Goal: Information Seeking & Learning: Compare options

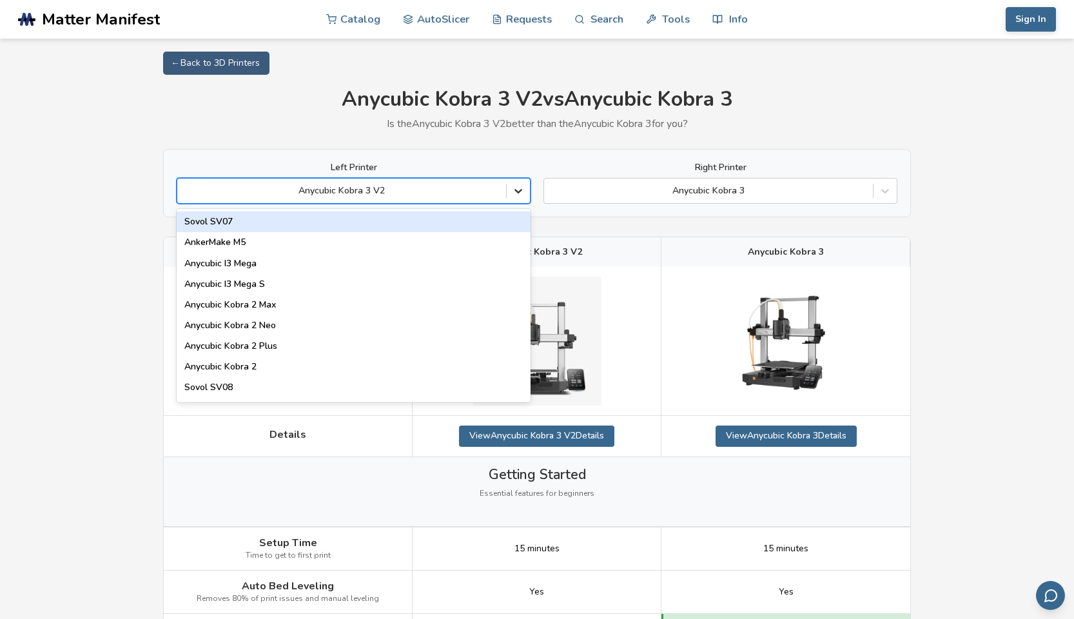
click at [516, 190] on icon at bounding box center [519, 192] width 8 height 5
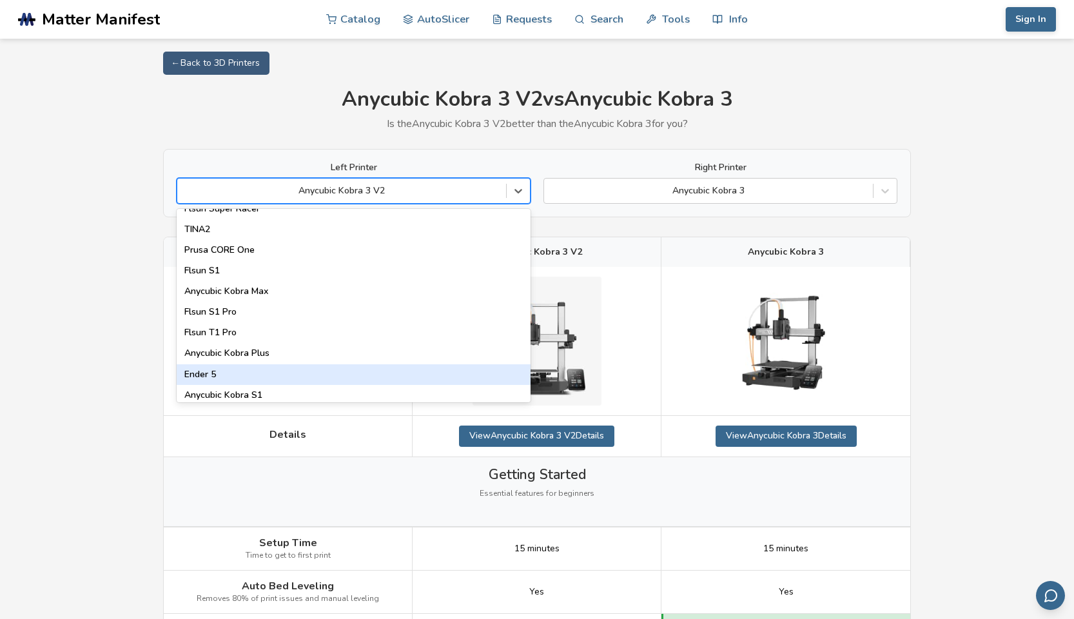
scroll to position [1648, 0]
click at [350, 370] on div "Ender 5" at bounding box center [354, 374] width 354 height 21
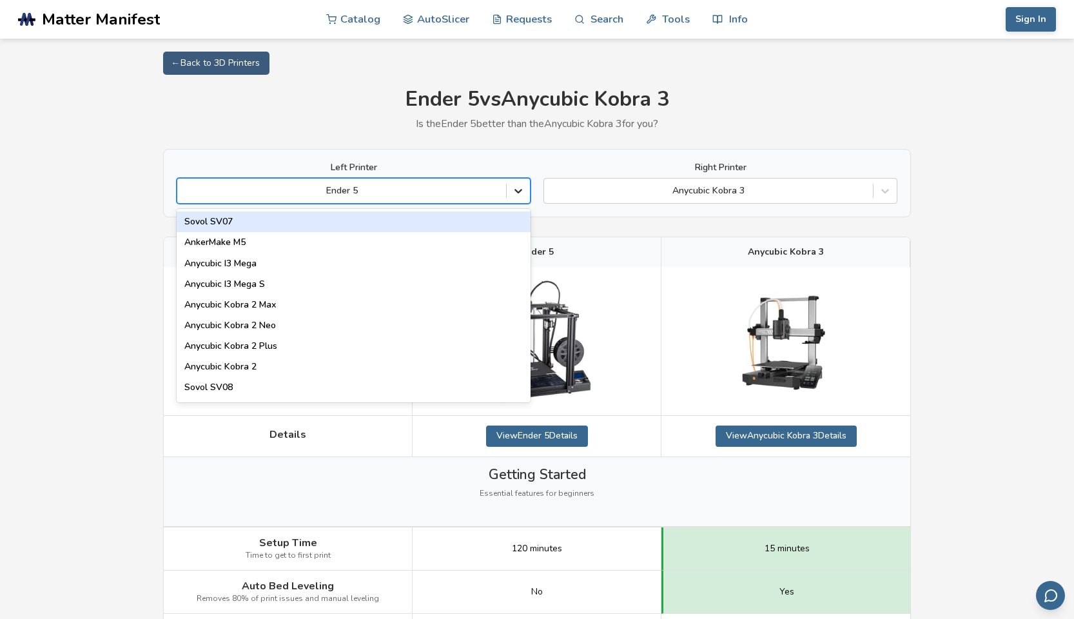
click at [515, 196] on icon at bounding box center [518, 190] width 13 height 13
click at [277, 229] on div "Sovol SV07" at bounding box center [354, 222] width 354 height 21
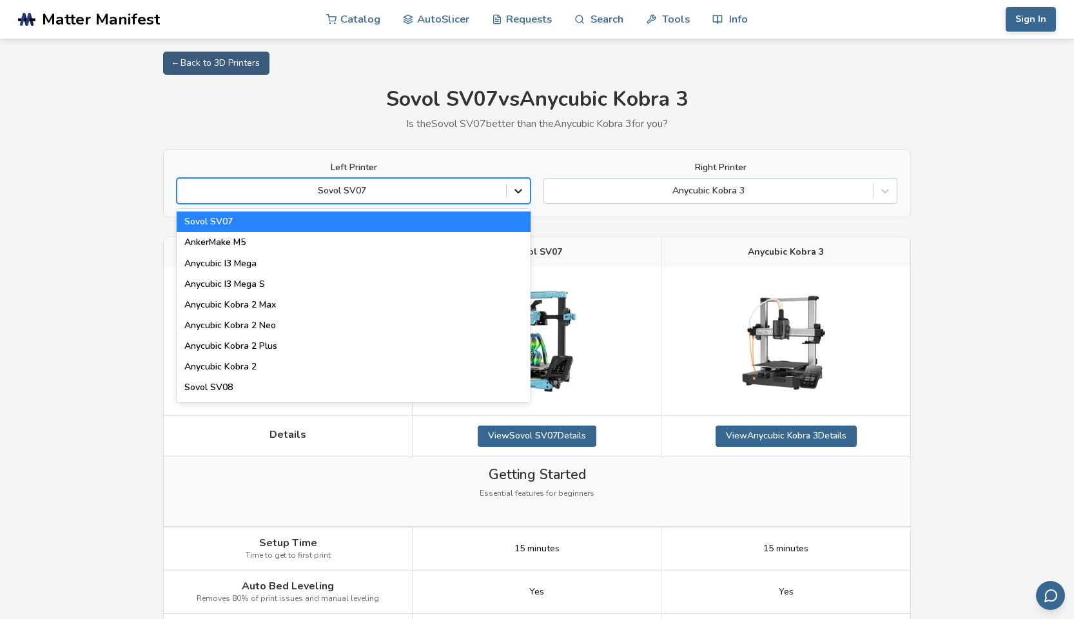
click at [523, 190] on icon at bounding box center [518, 190] width 13 height 13
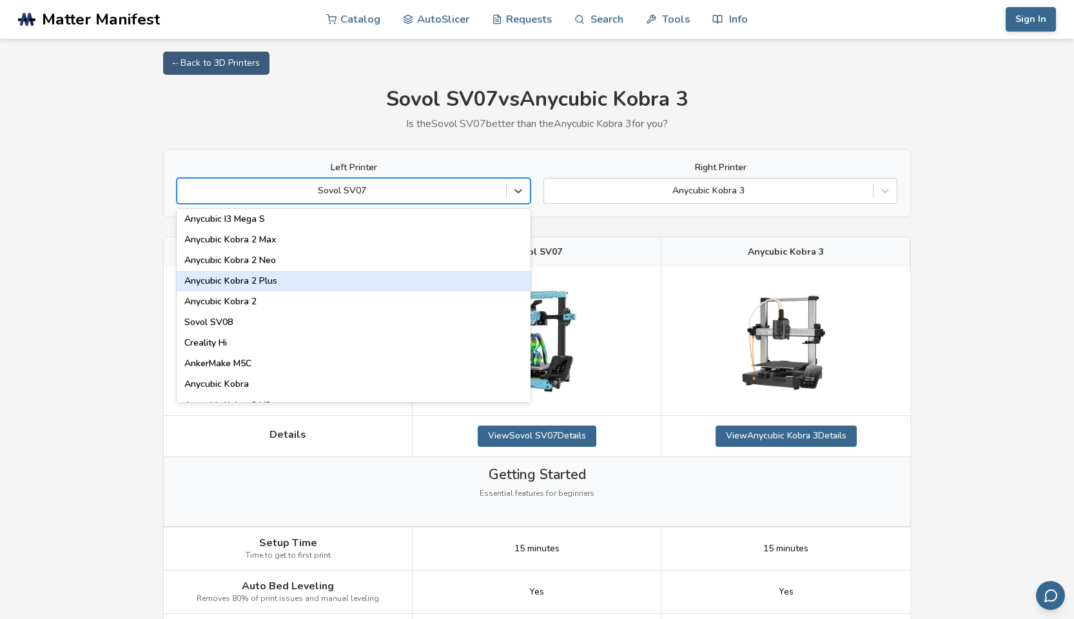
scroll to position [94, 0]
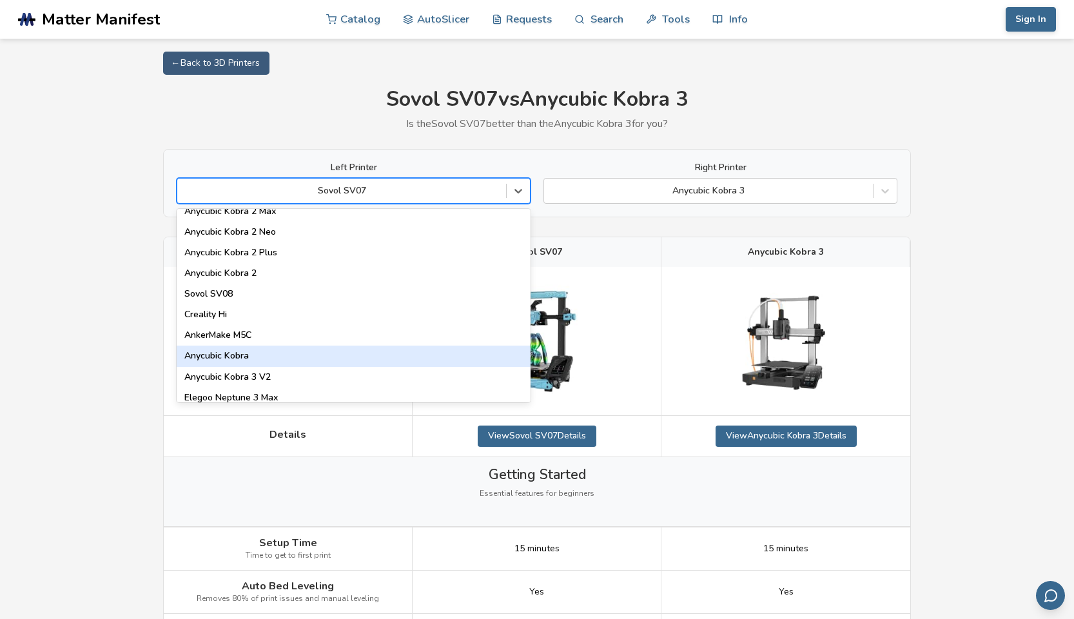
click at [387, 346] on div "Anycubic Kobra" at bounding box center [354, 356] width 354 height 21
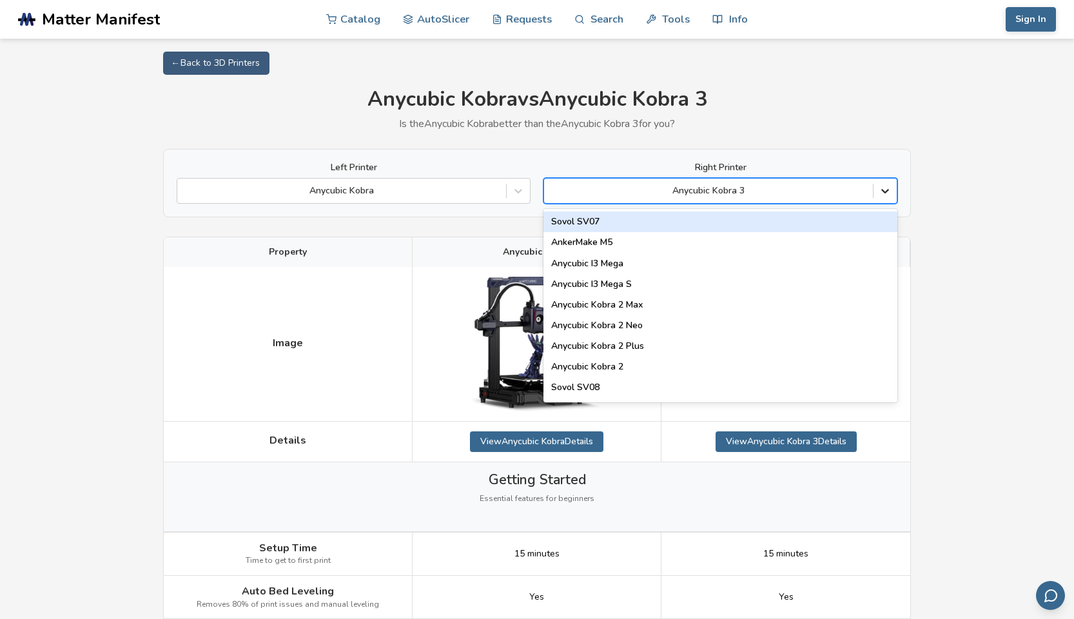
click at [880, 192] on icon at bounding box center [885, 190] width 13 height 13
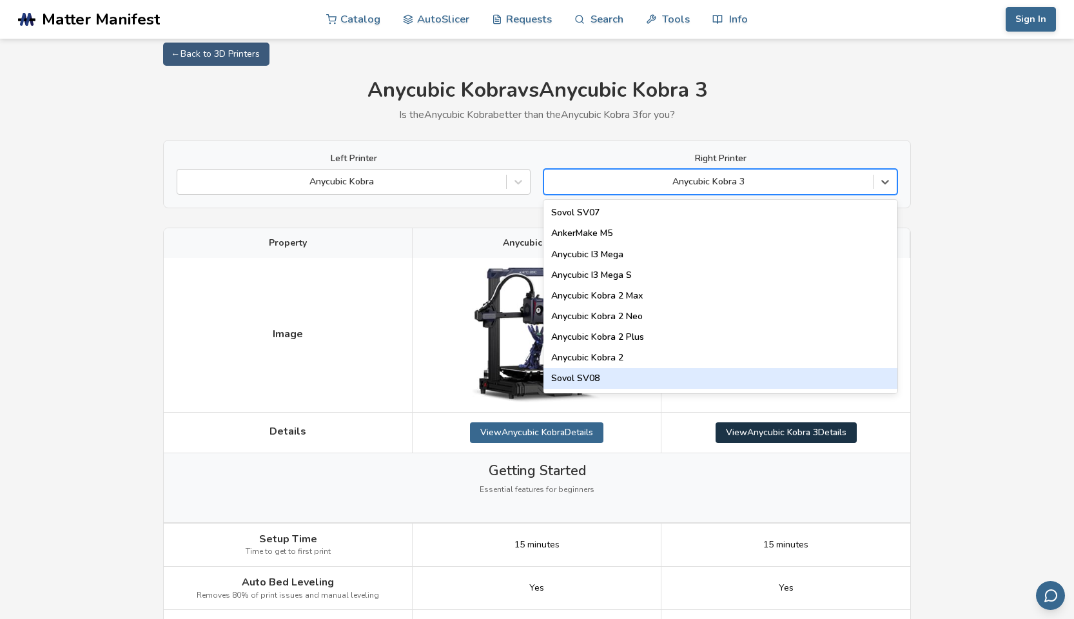
scroll to position [14, 0]
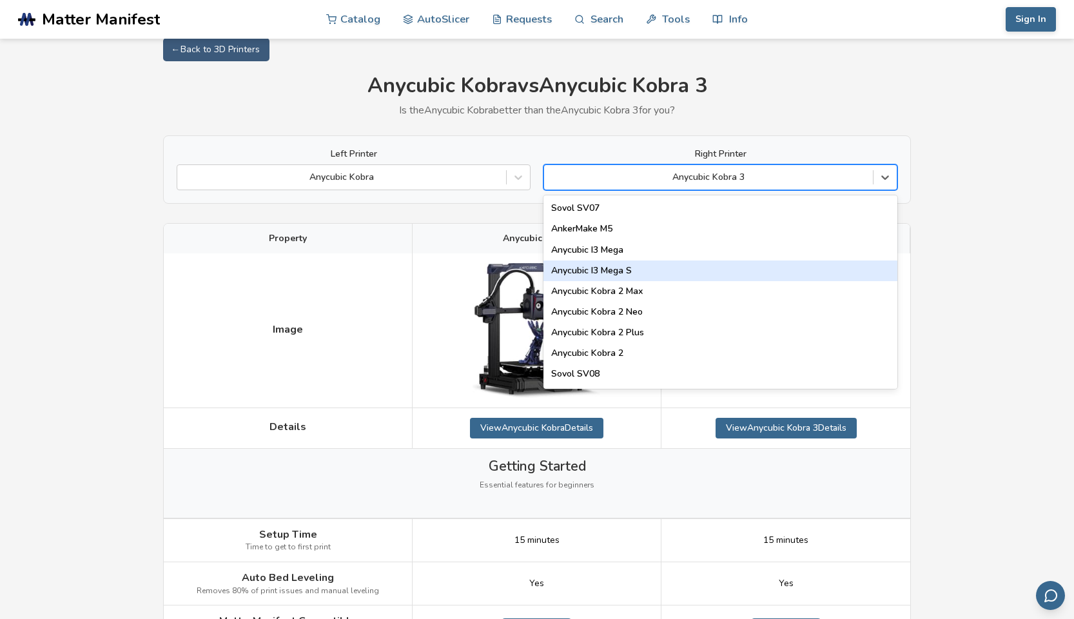
click at [714, 273] on div "Anycubic I3 Mega S" at bounding box center [721, 271] width 354 height 21
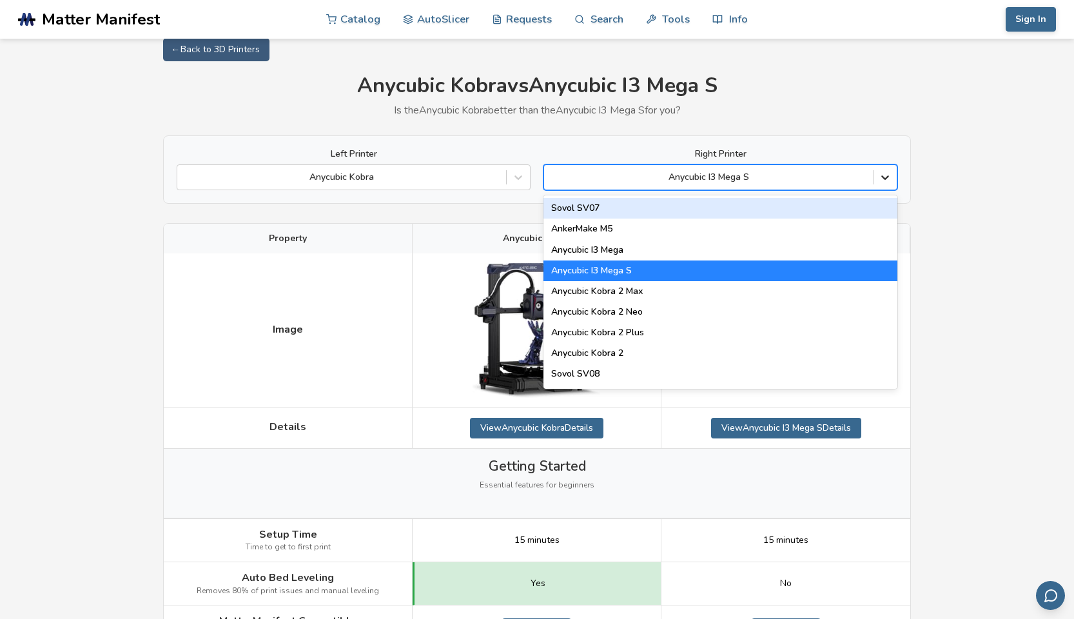
click at [885, 182] on icon at bounding box center [885, 177] width 13 height 13
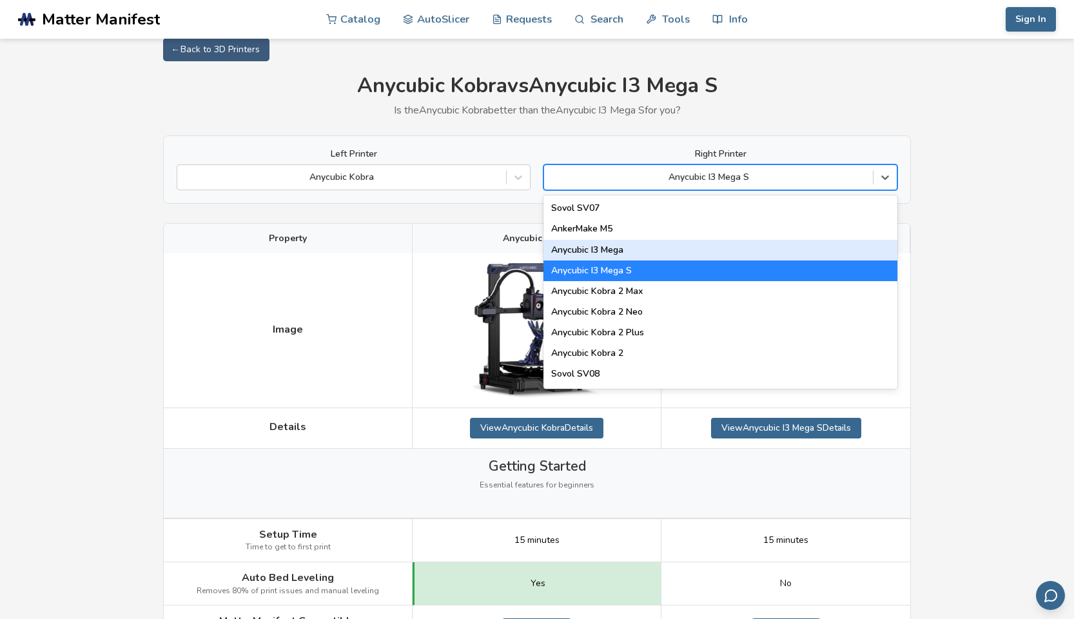
click at [607, 244] on div "Anycubic I3 Mega" at bounding box center [721, 250] width 354 height 21
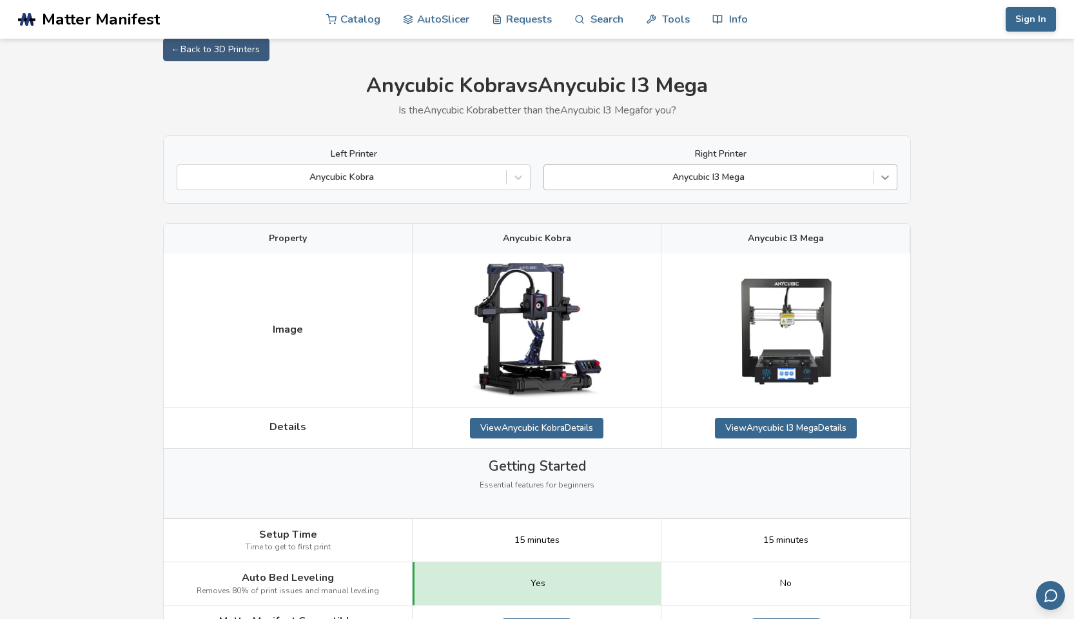
click at [891, 175] on icon at bounding box center [885, 177] width 13 height 13
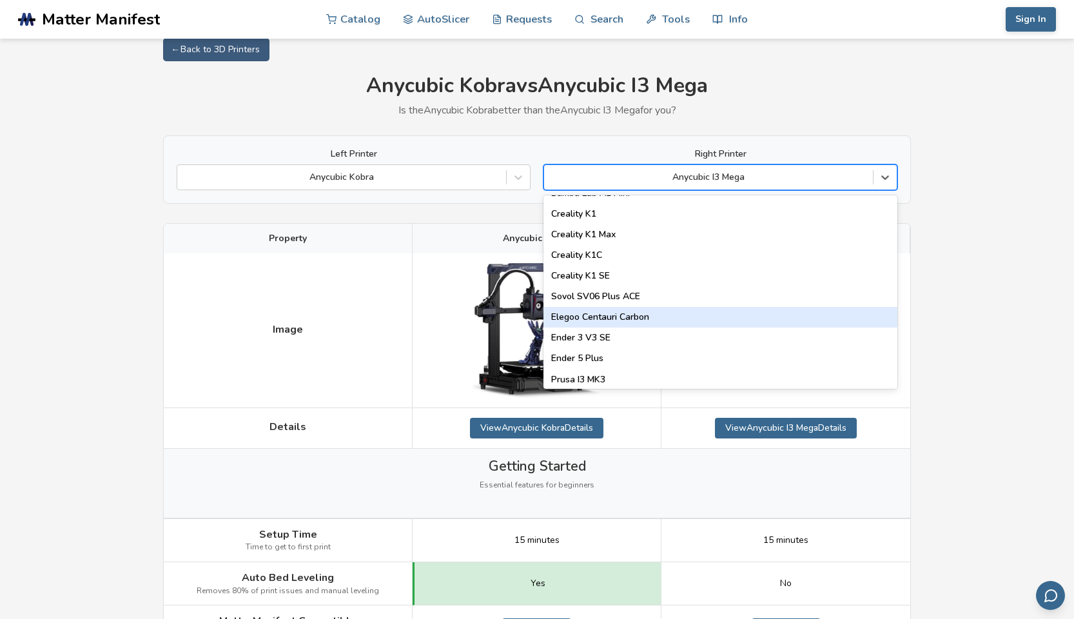
scroll to position [306, 0]
click at [695, 315] on div "Elegoo Centauri Carbon" at bounding box center [721, 316] width 354 height 21
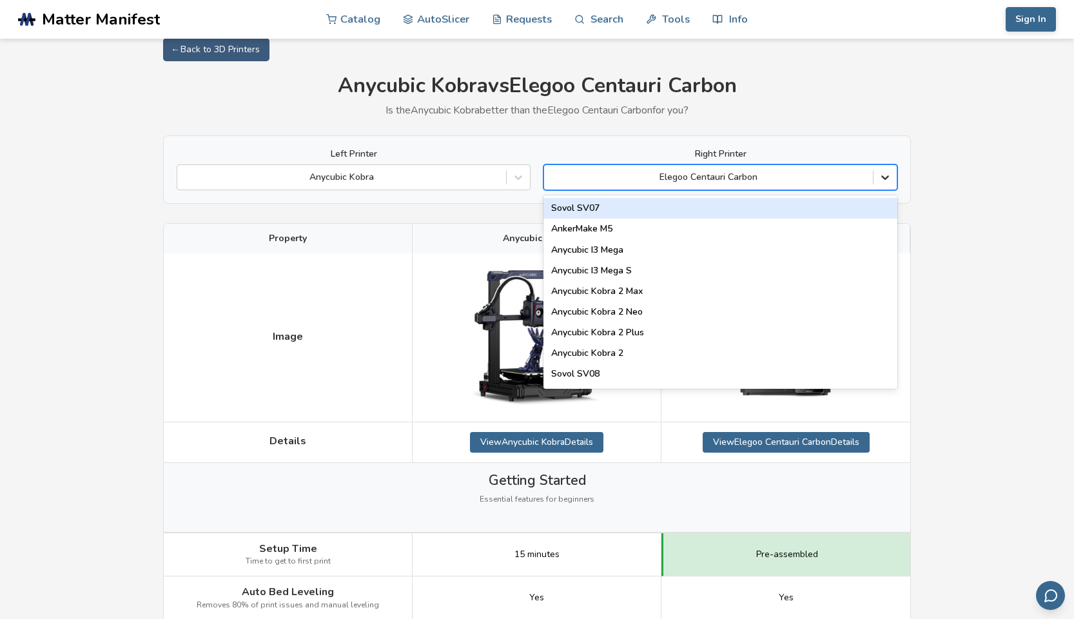
click at [887, 177] on icon at bounding box center [886, 178] width 8 height 5
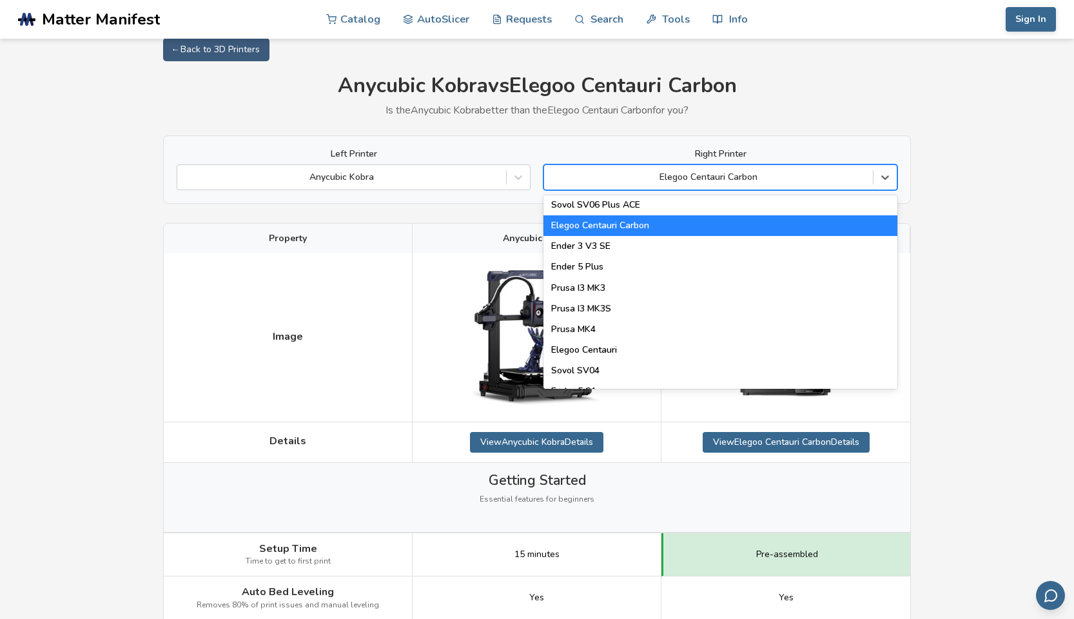
scroll to position [125, 0]
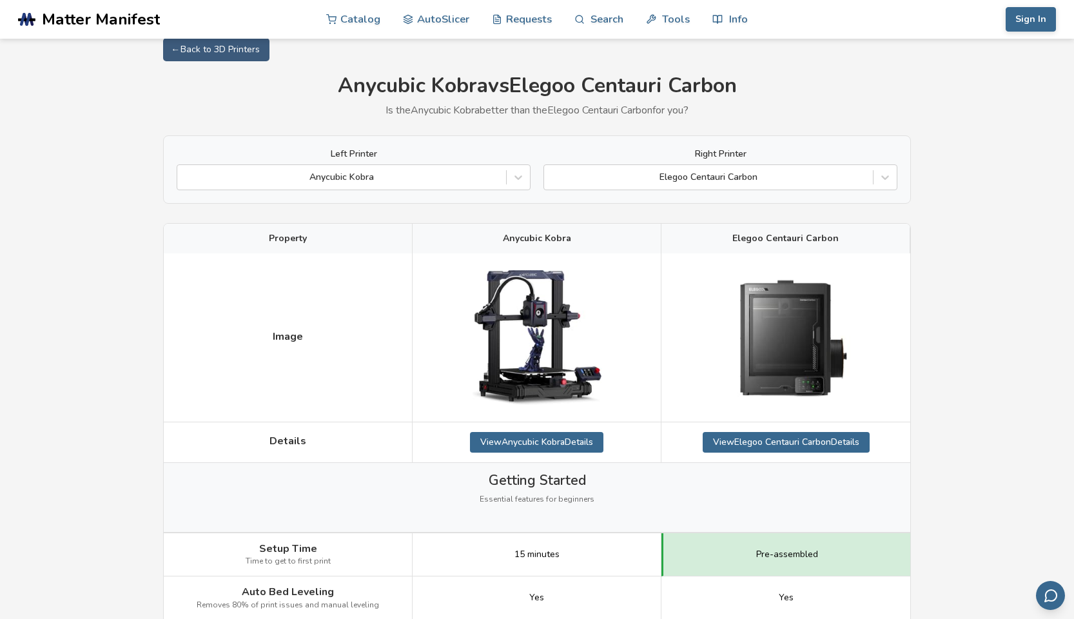
click at [887, 175] on icon at bounding box center [885, 177] width 13 height 13
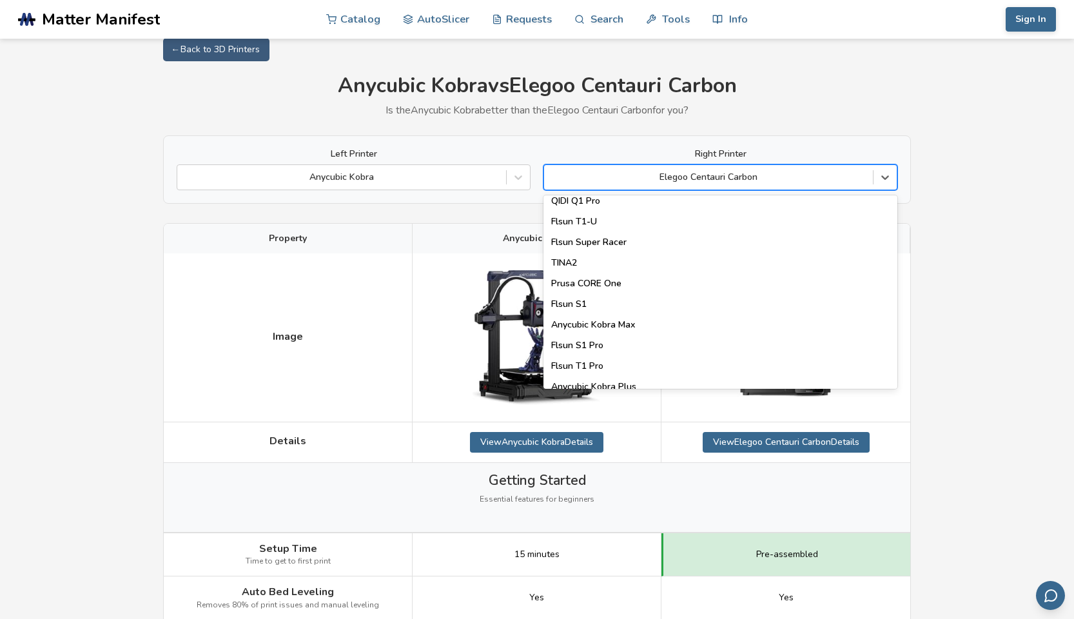
scroll to position [1648, 0]
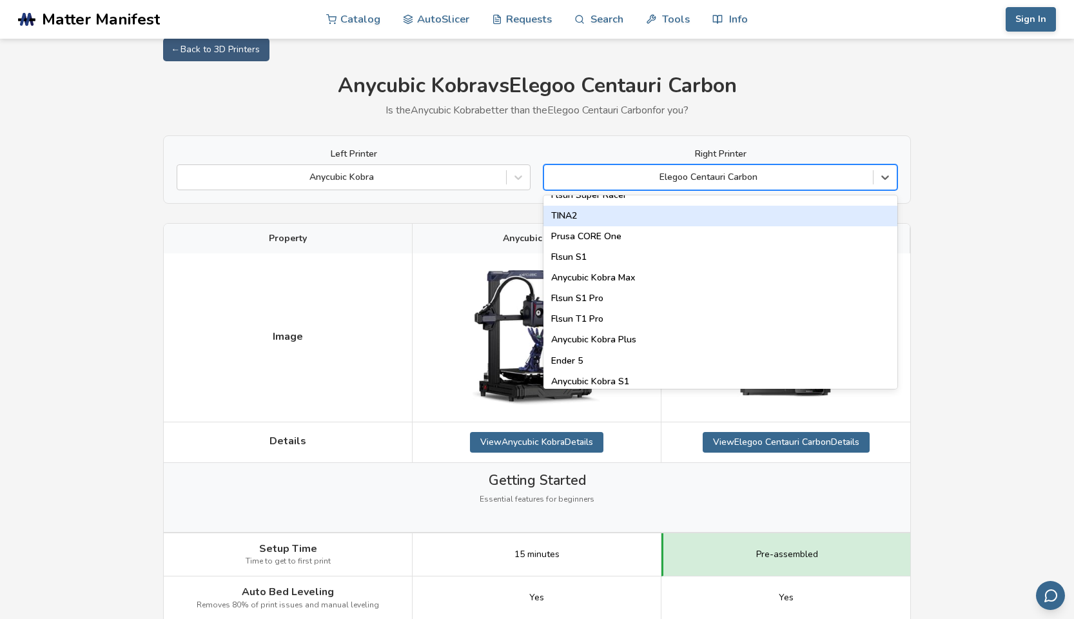
click at [622, 212] on div "TINA2" at bounding box center [721, 216] width 354 height 21
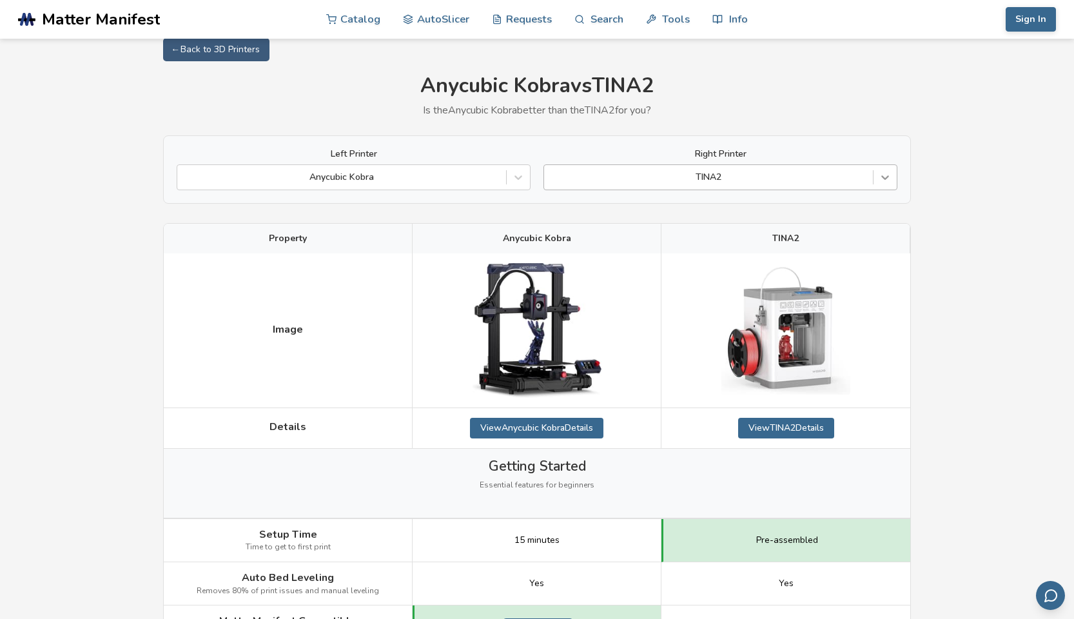
click at [891, 179] on icon at bounding box center [885, 177] width 13 height 13
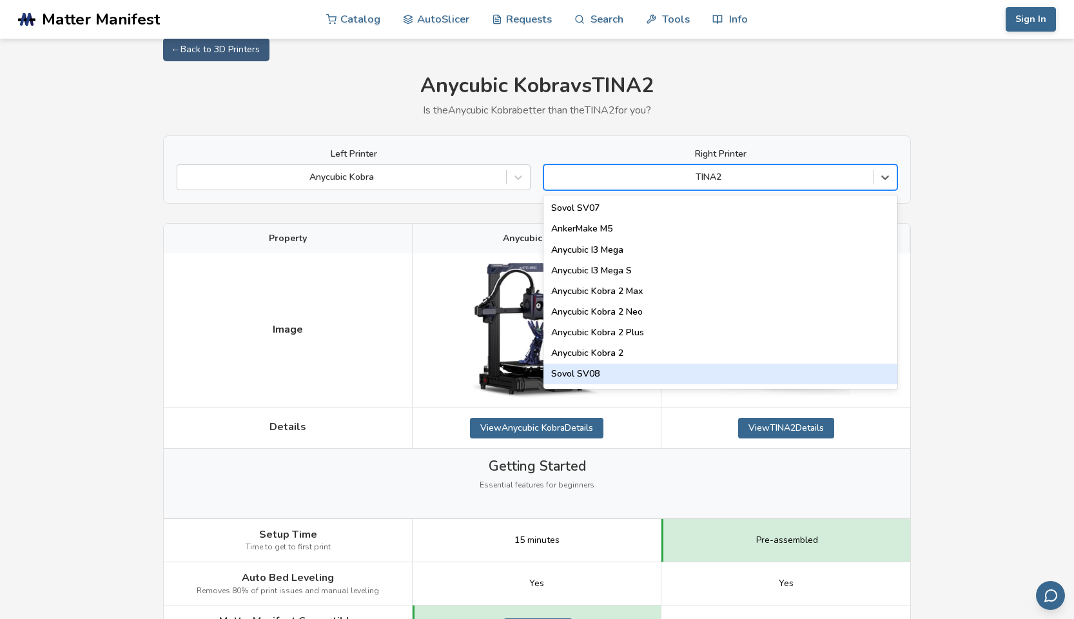
click at [665, 373] on div "Sovol SV08" at bounding box center [721, 374] width 354 height 21
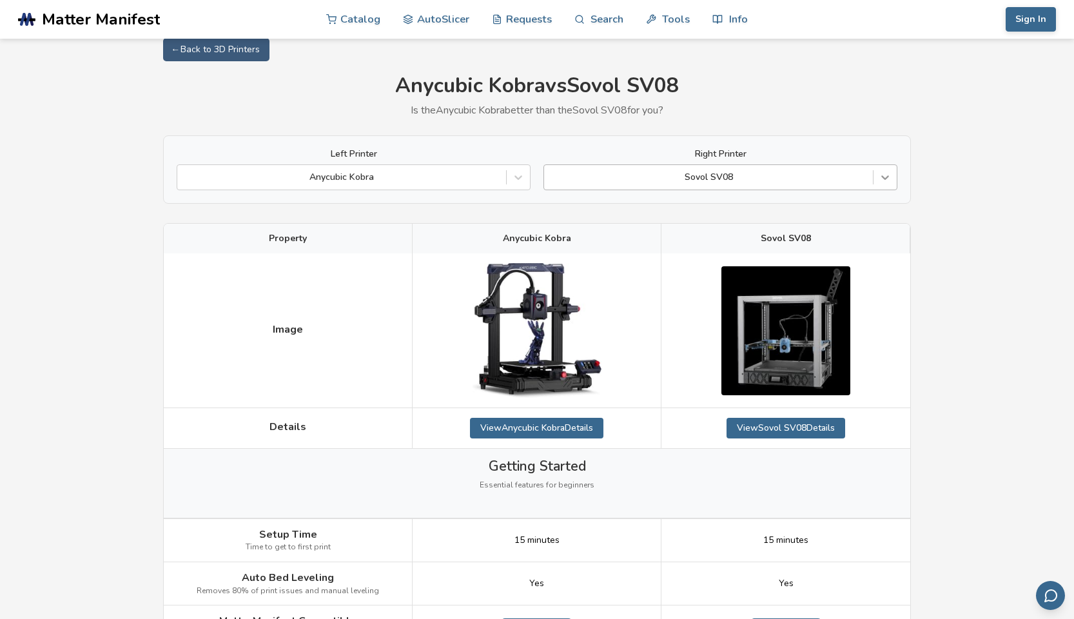
click at [886, 181] on icon at bounding box center [885, 177] width 13 height 13
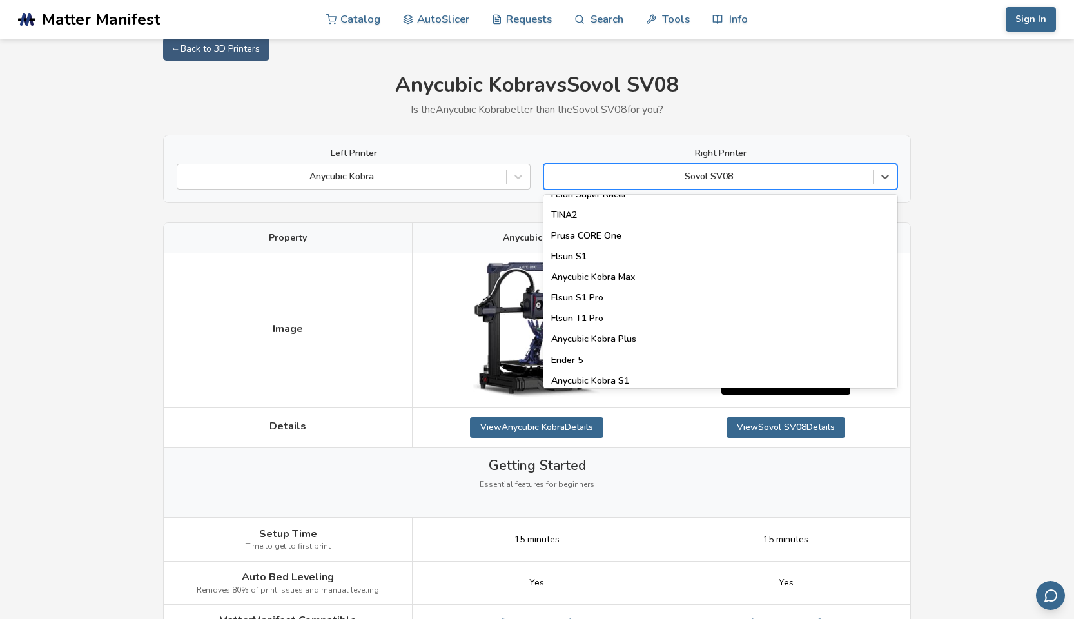
scroll to position [1648, 0]
click at [704, 378] on div "Anycubic Kobra S1" at bounding box center [721, 381] width 354 height 21
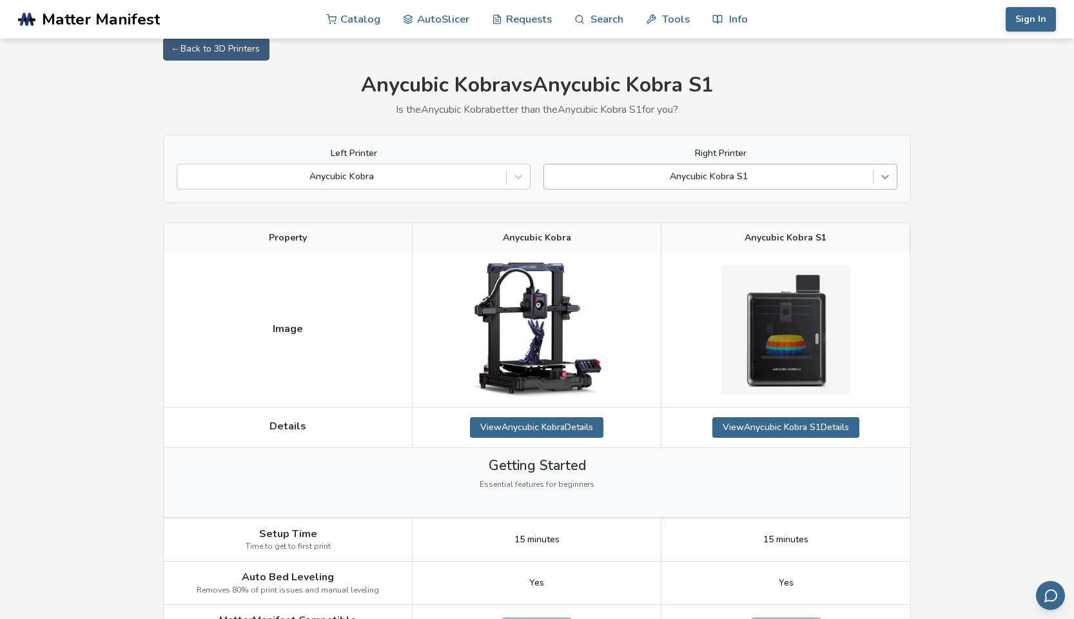
click at [893, 177] on div at bounding box center [885, 176] width 23 height 23
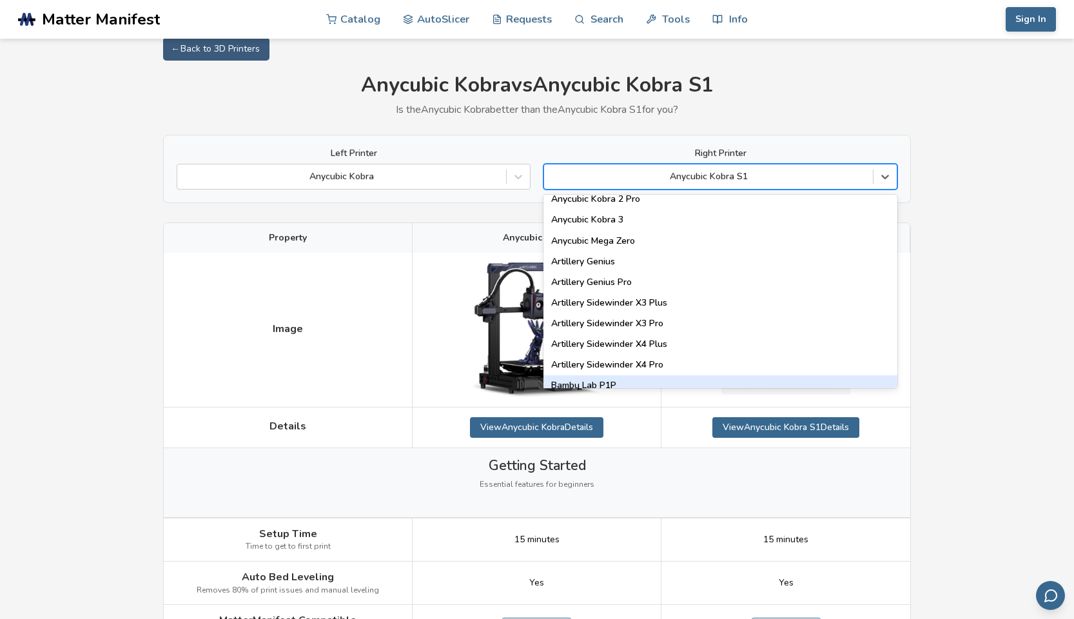
scroll to position [663, 0]
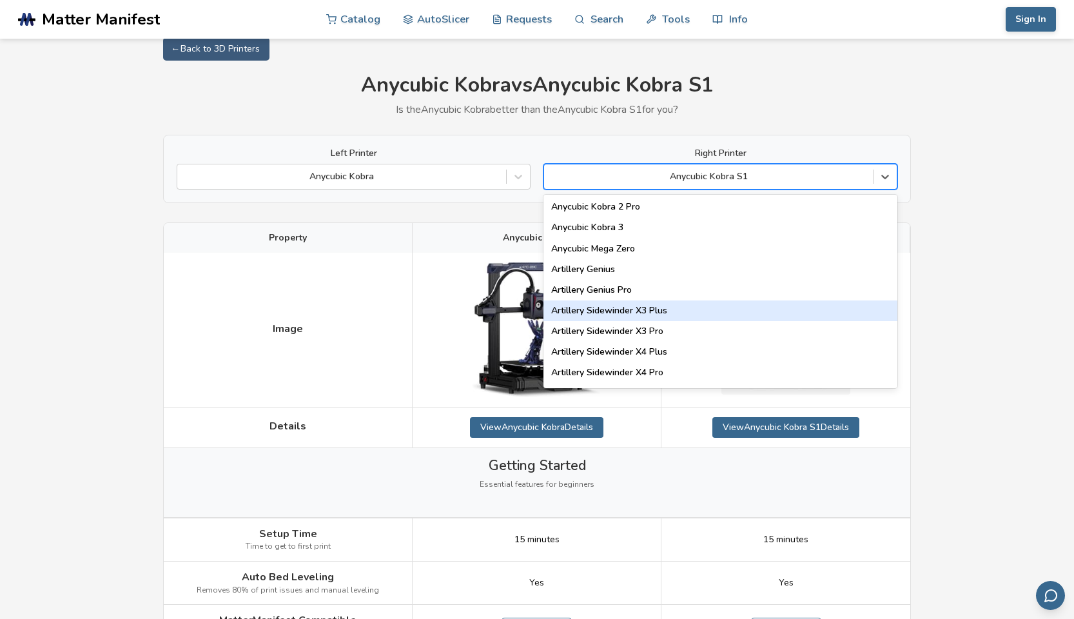
click at [638, 302] on div "Artillery Sidewinder X3 Plus" at bounding box center [721, 310] width 354 height 21
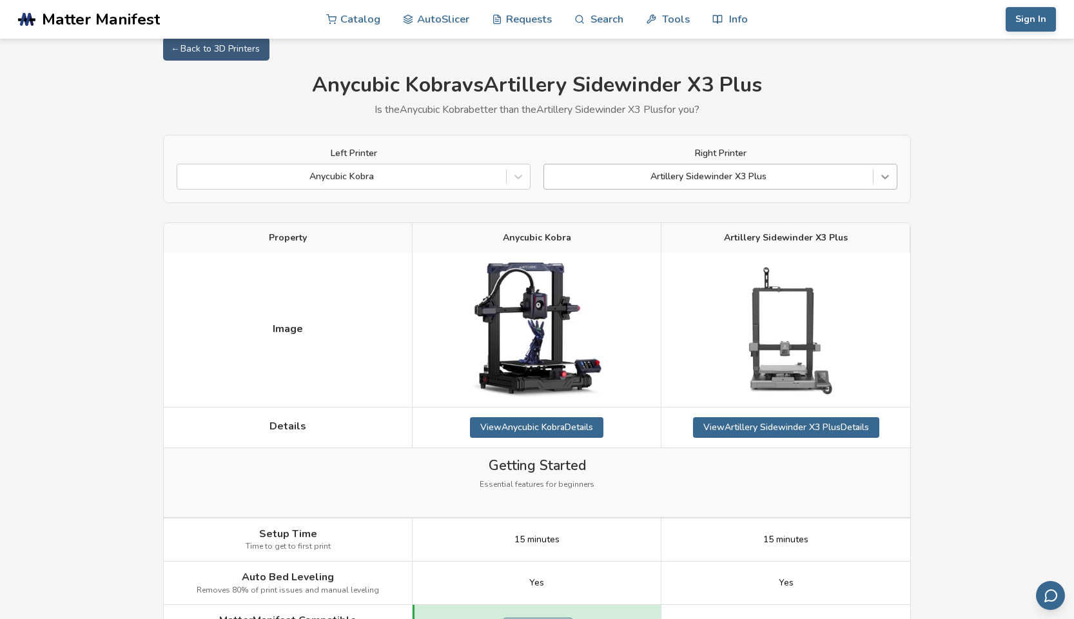
click at [886, 176] on icon at bounding box center [885, 176] width 13 height 13
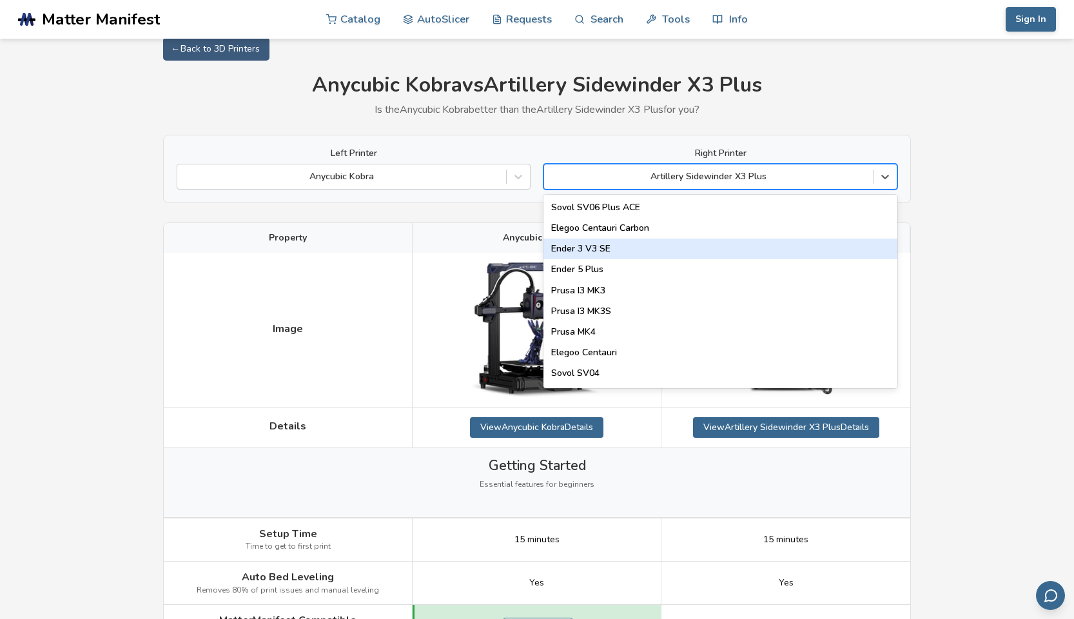
scroll to position [392, 0]
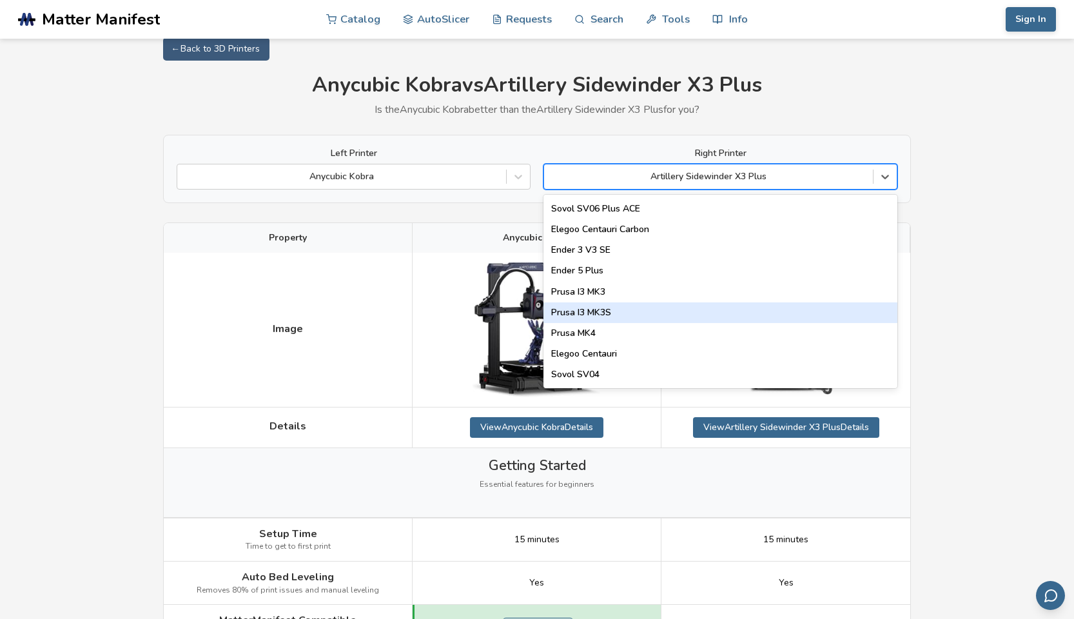
click at [764, 304] on div "Prusa I3 MK3S" at bounding box center [721, 312] width 354 height 21
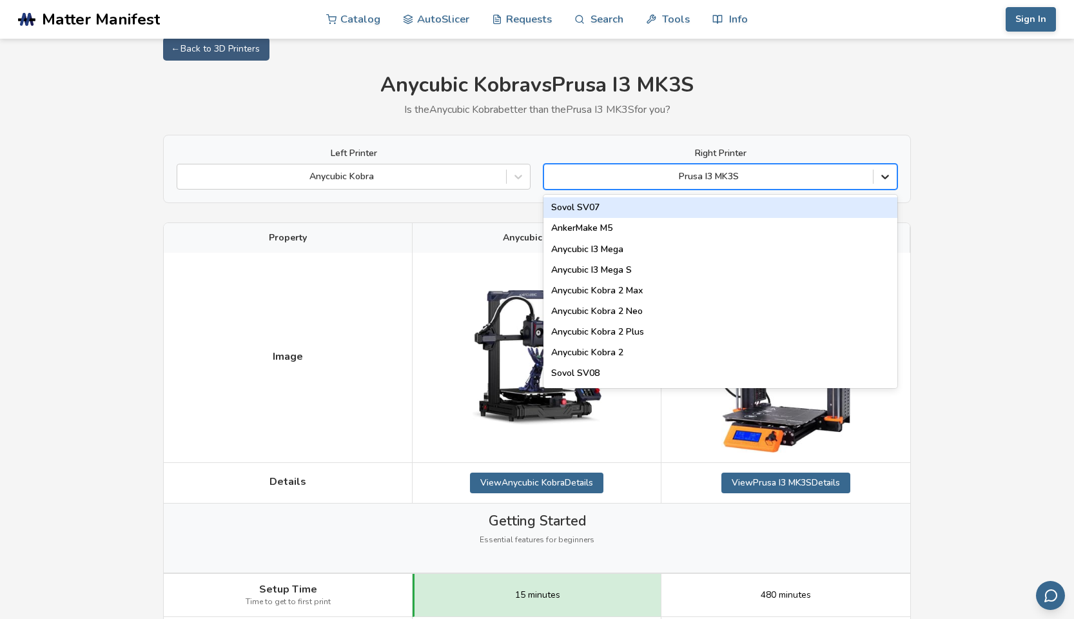
click at [884, 173] on icon at bounding box center [885, 176] width 13 height 13
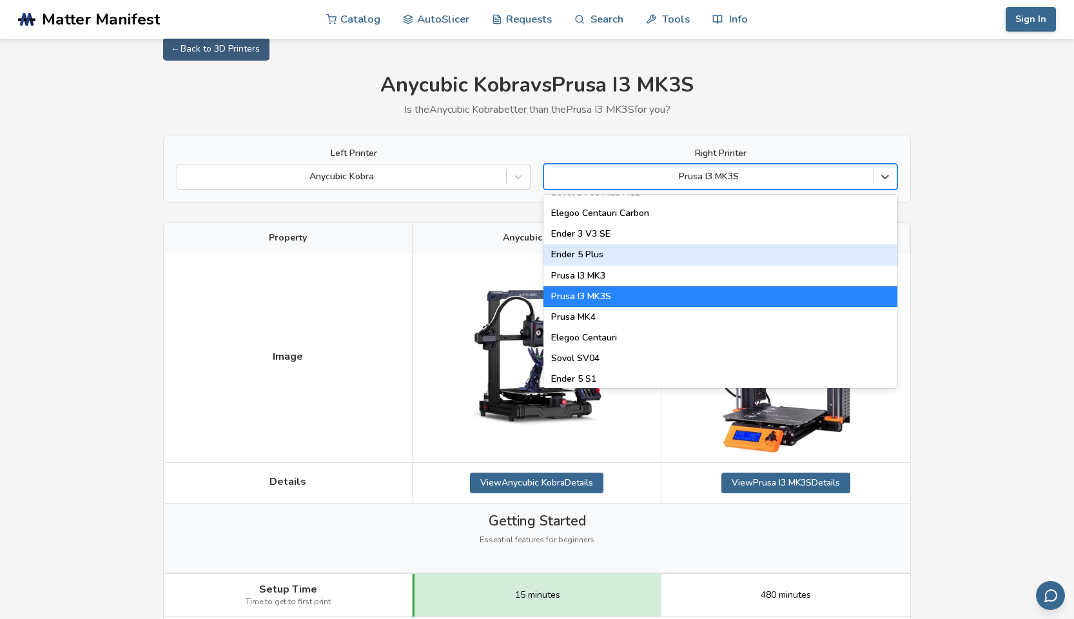
scroll to position [408, 0]
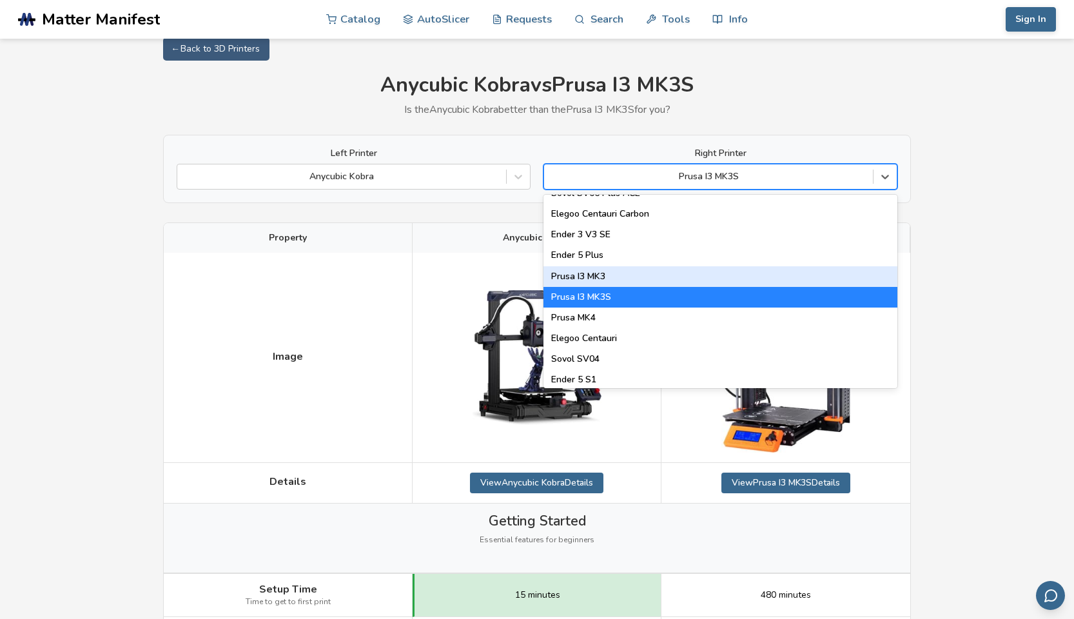
click at [810, 277] on div "Prusa I3 MK3" at bounding box center [721, 276] width 354 height 21
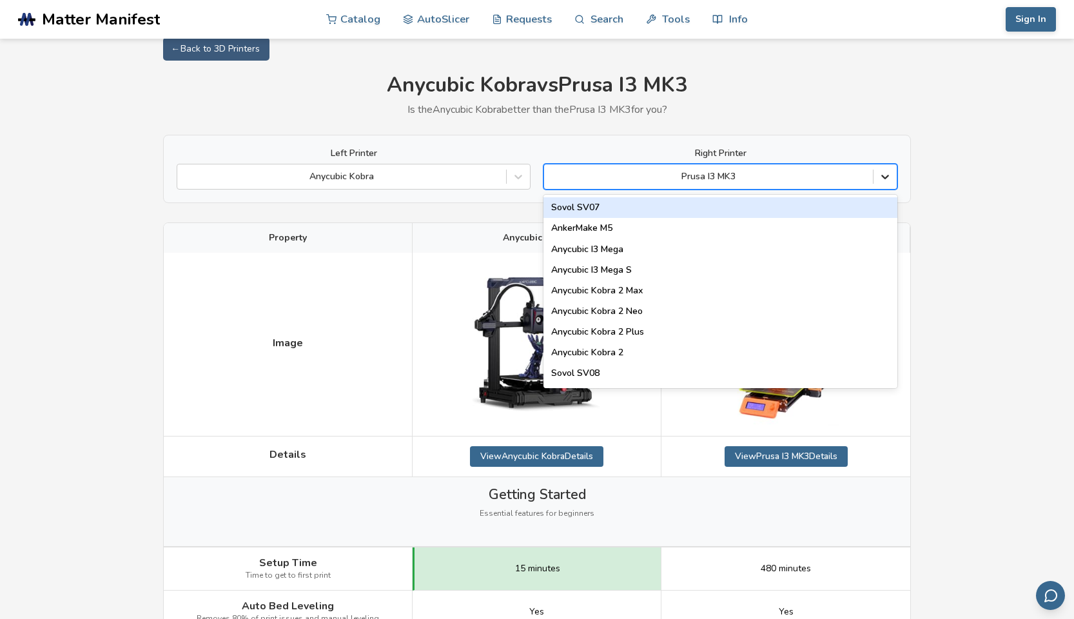
click at [892, 176] on div at bounding box center [885, 176] width 23 height 23
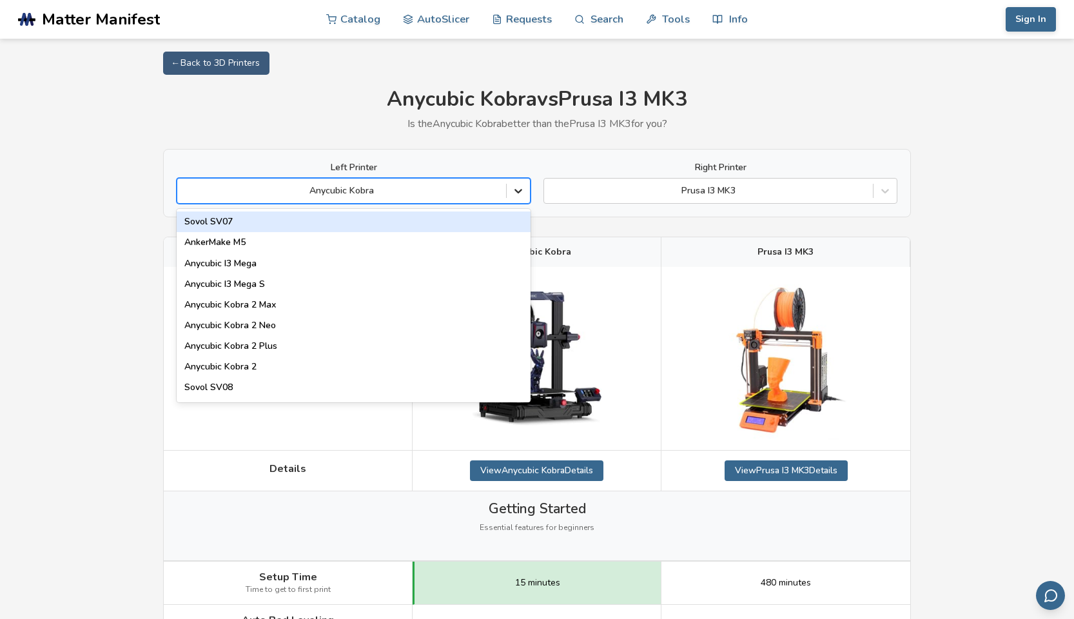
click at [517, 192] on icon at bounding box center [518, 190] width 13 height 13
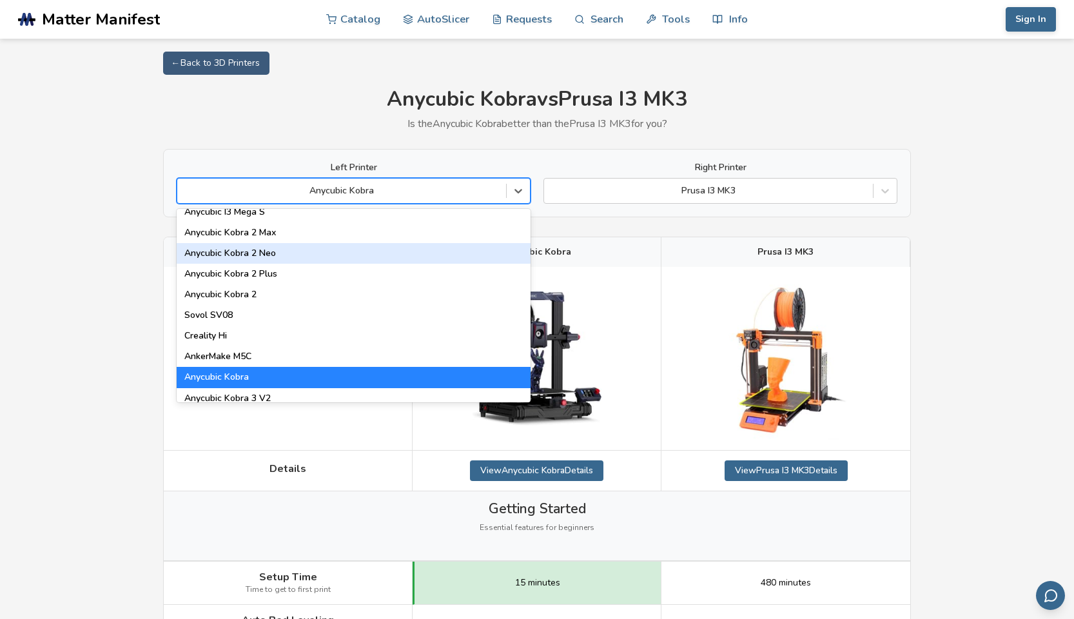
scroll to position [86, 0]
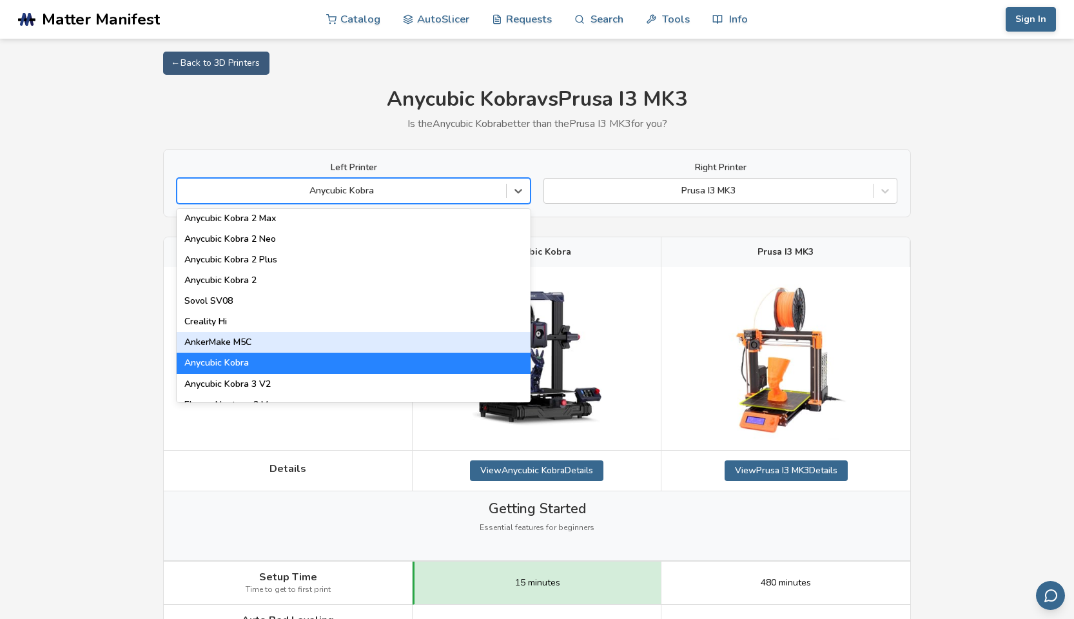
click at [368, 345] on div "AnkerMake M5C" at bounding box center [354, 342] width 354 height 21
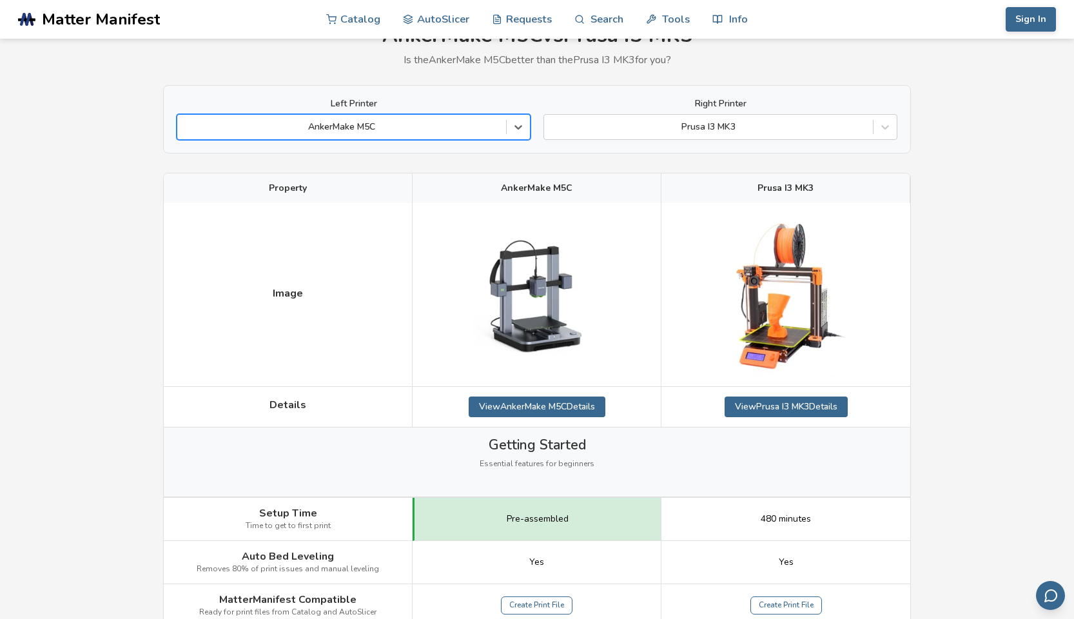
scroll to position [66, 1]
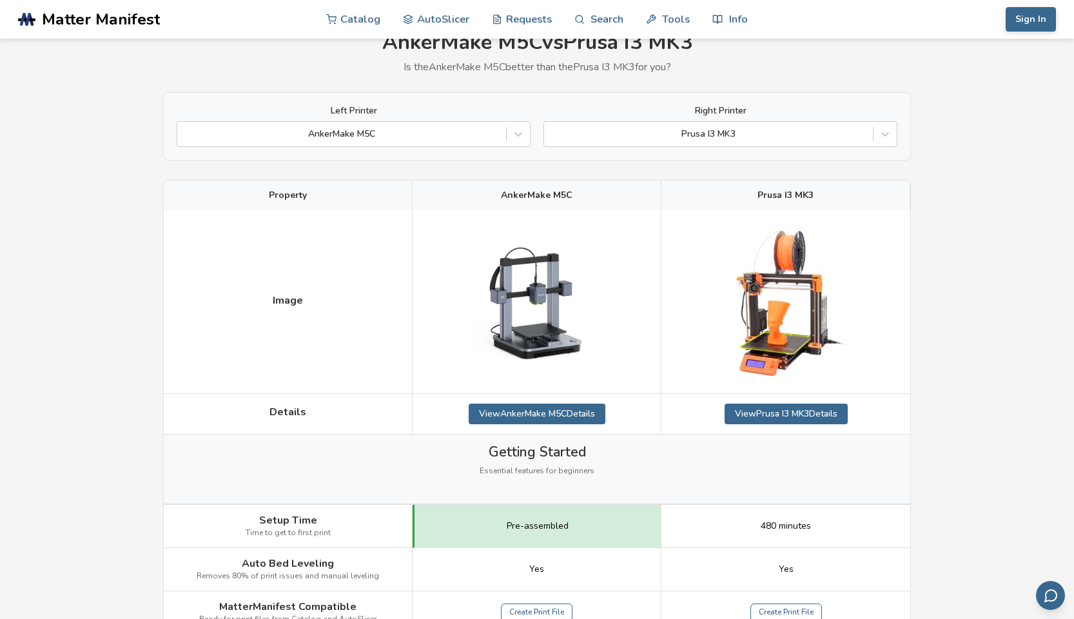
scroll to position [54, 0]
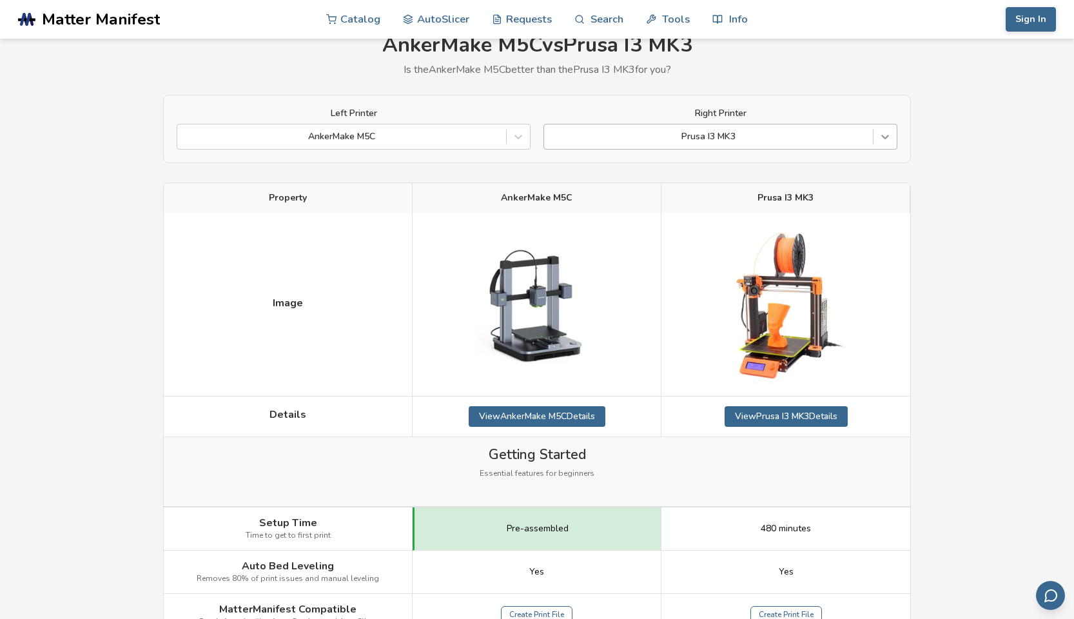
click at [889, 139] on icon at bounding box center [885, 136] width 13 height 13
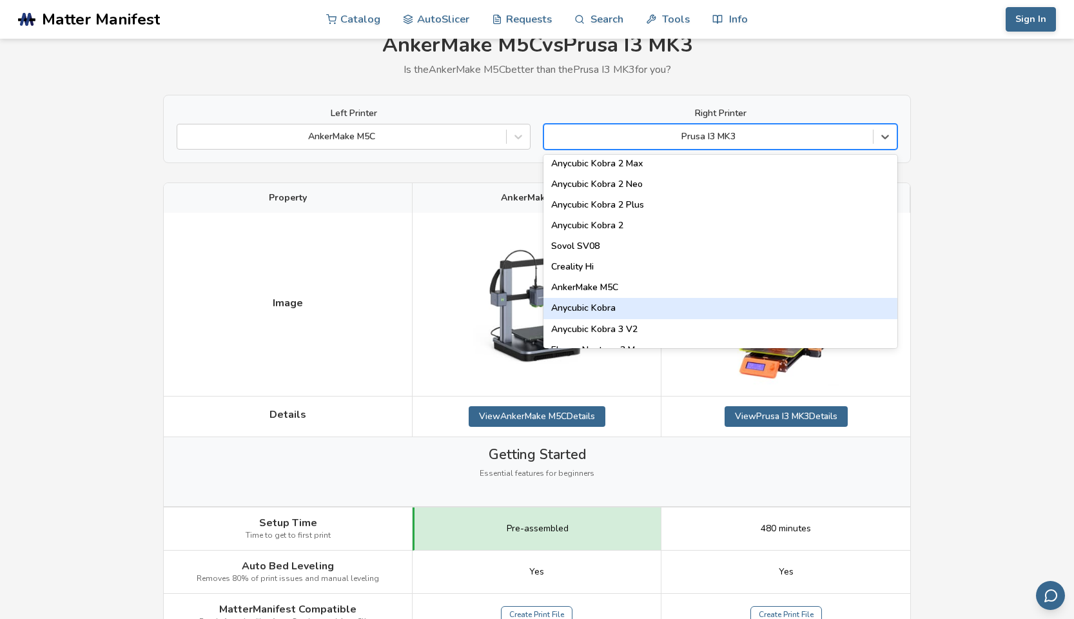
scroll to position [91, 0]
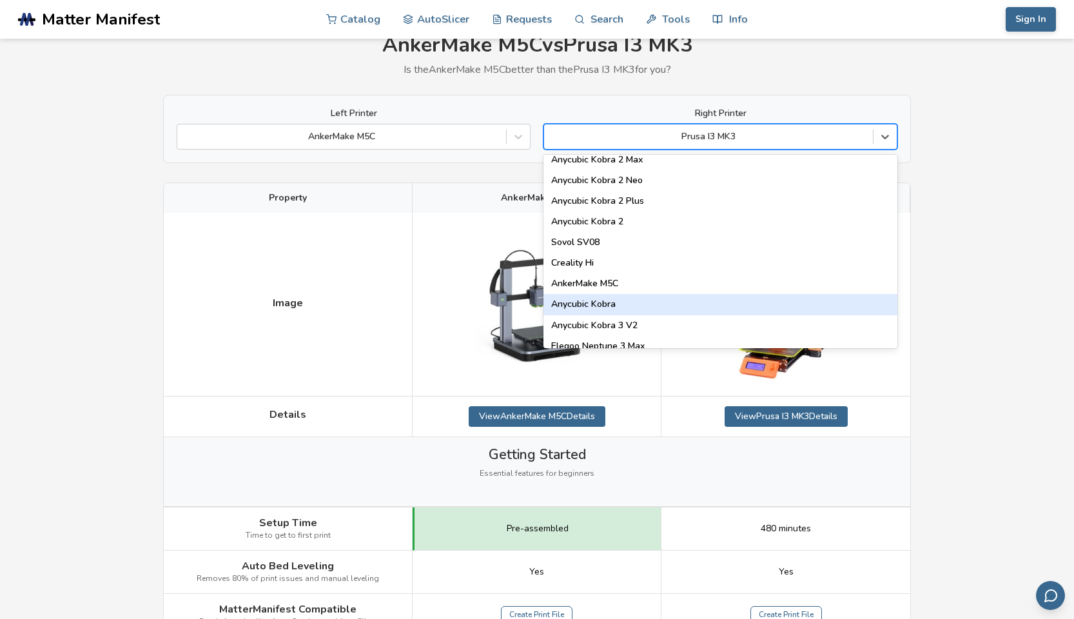
click at [754, 305] on div "Anycubic Kobra" at bounding box center [721, 304] width 354 height 21
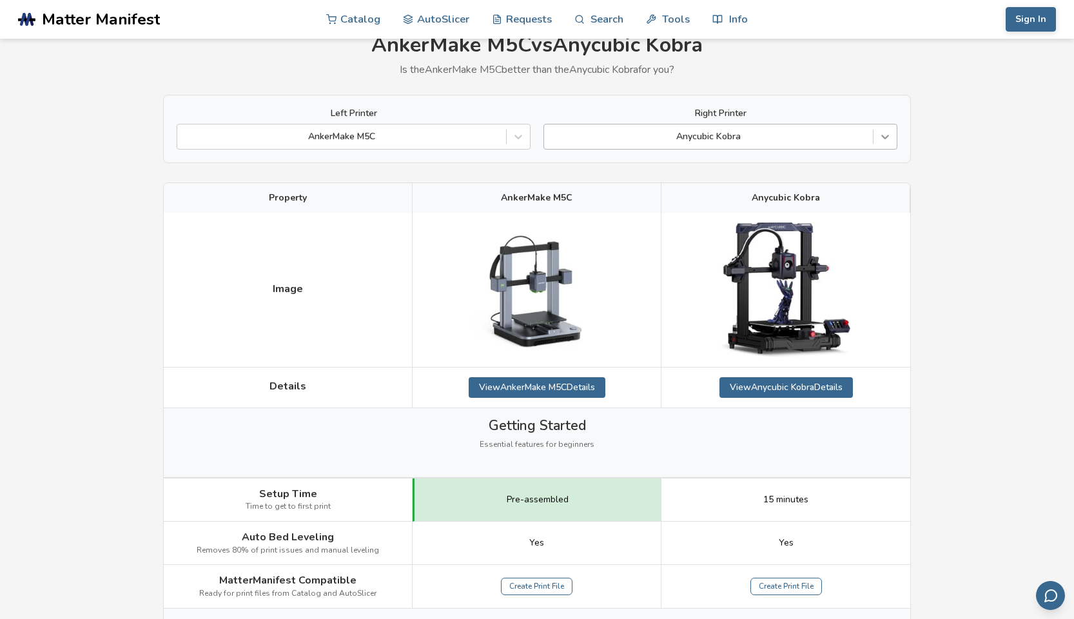
click at [891, 134] on icon at bounding box center [885, 136] width 13 height 13
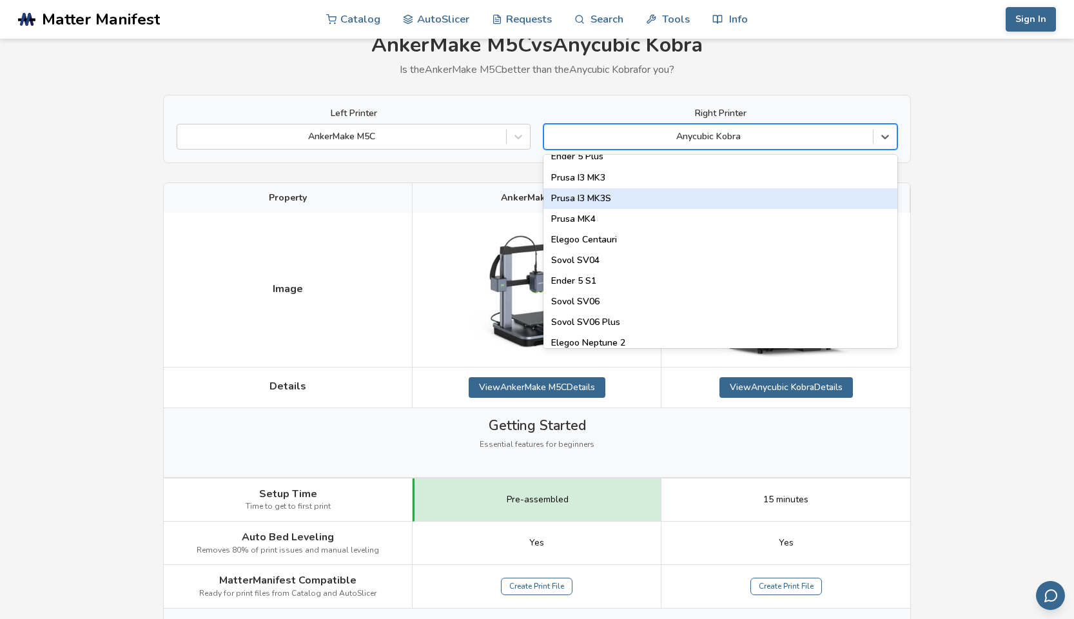
scroll to position [466, 0]
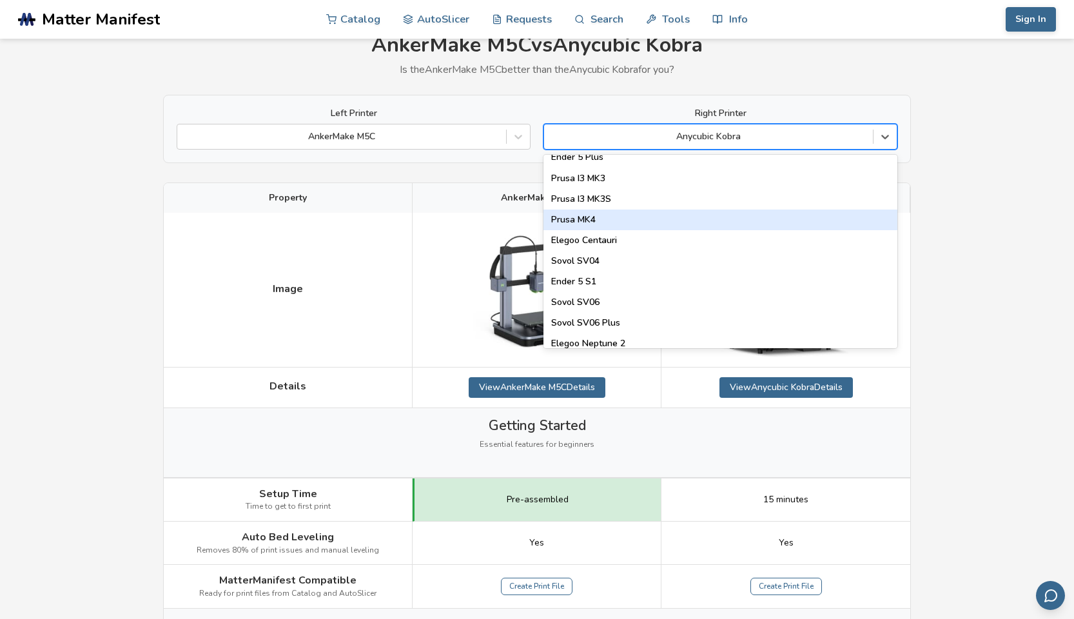
click at [697, 222] on div "Prusa MK4" at bounding box center [721, 220] width 354 height 21
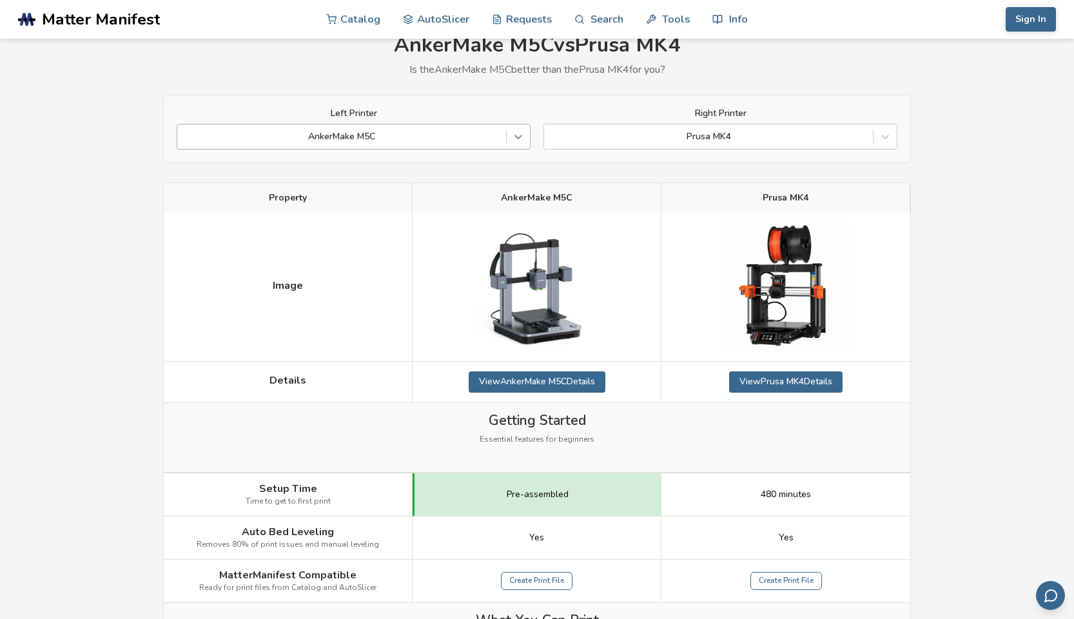
click at [524, 144] on div at bounding box center [518, 136] width 23 height 23
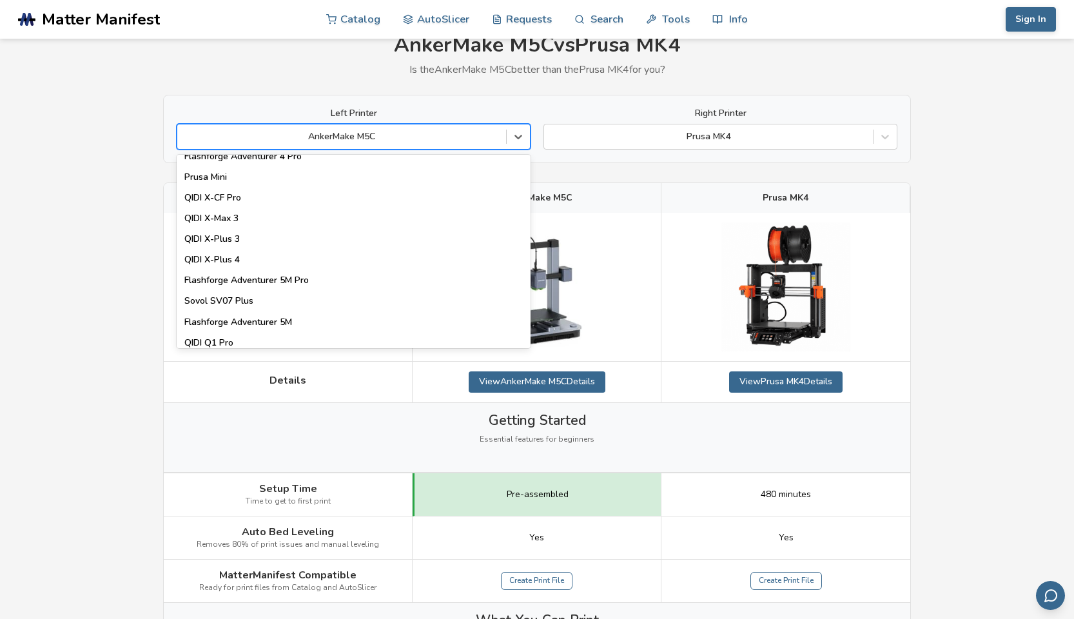
scroll to position [1648, 0]
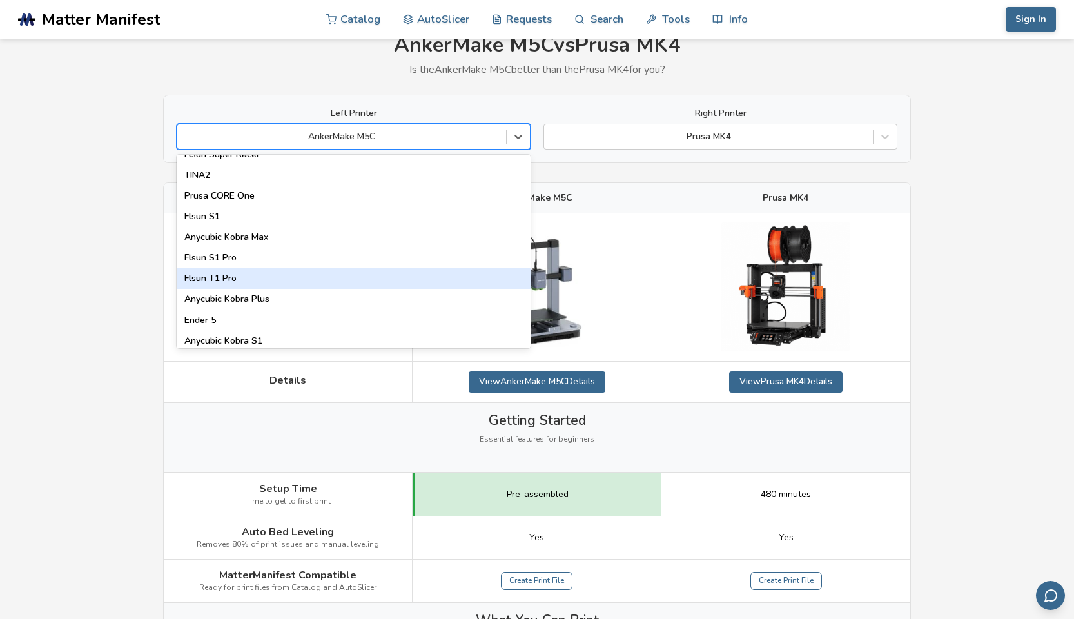
click at [351, 281] on div "Flsun T1 Pro" at bounding box center [354, 278] width 354 height 21
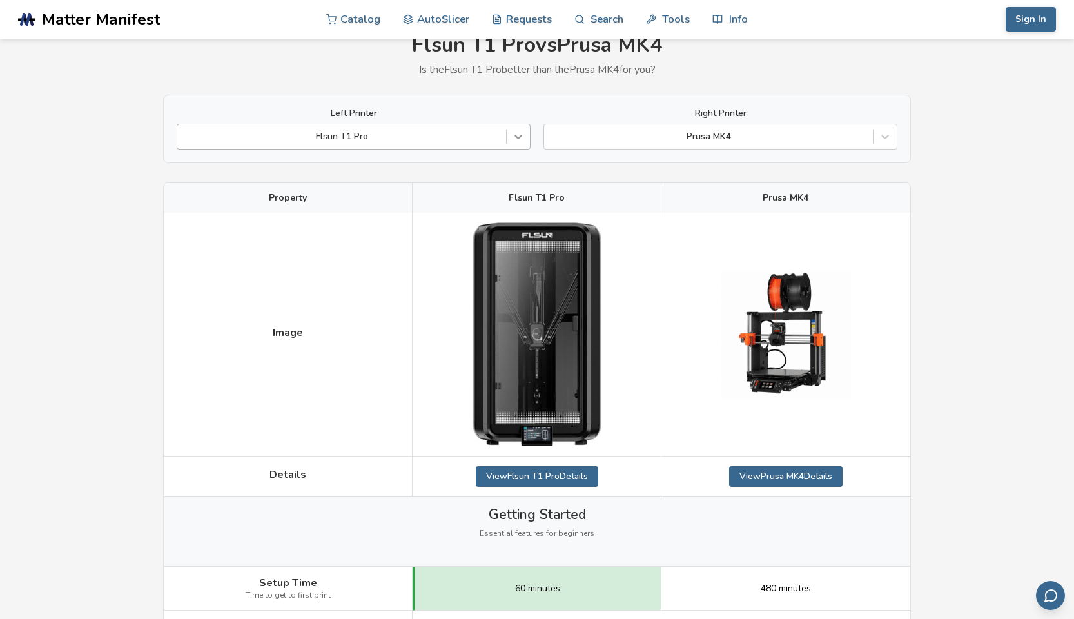
click at [522, 140] on icon at bounding box center [518, 136] width 13 height 13
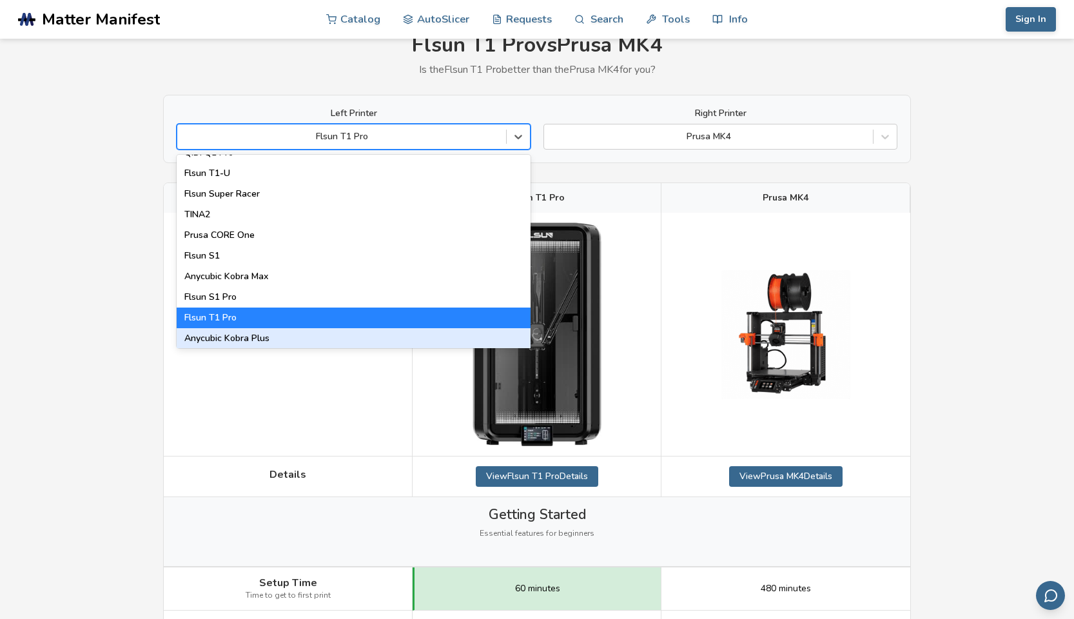
scroll to position [1607, 0]
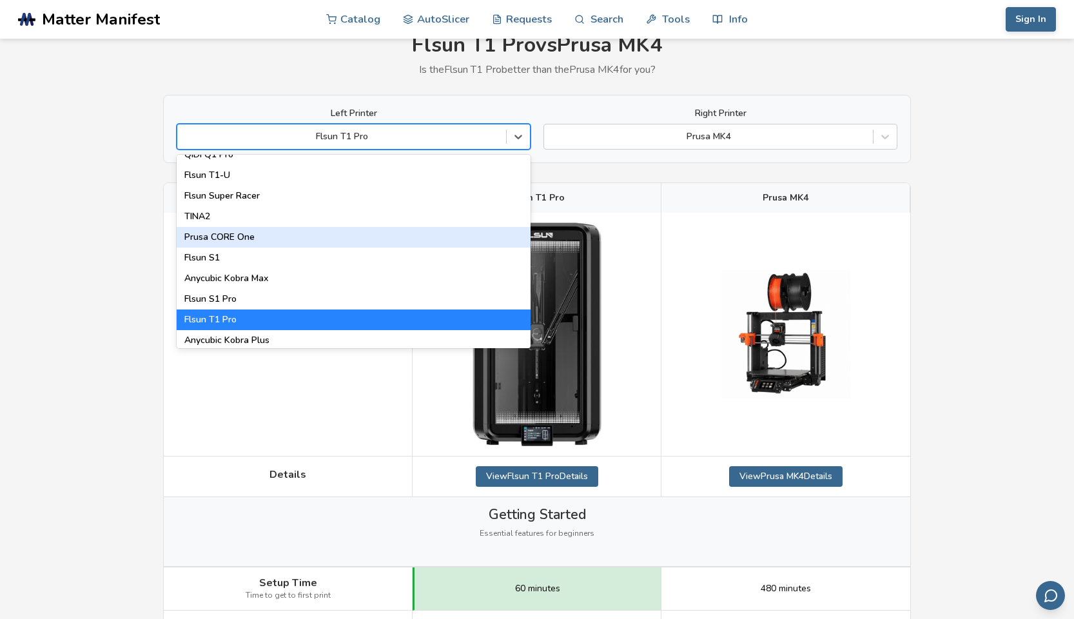
click at [337, 228] on div "Prusa CORE One" at bounding box center [354, 237] width 354 height 21
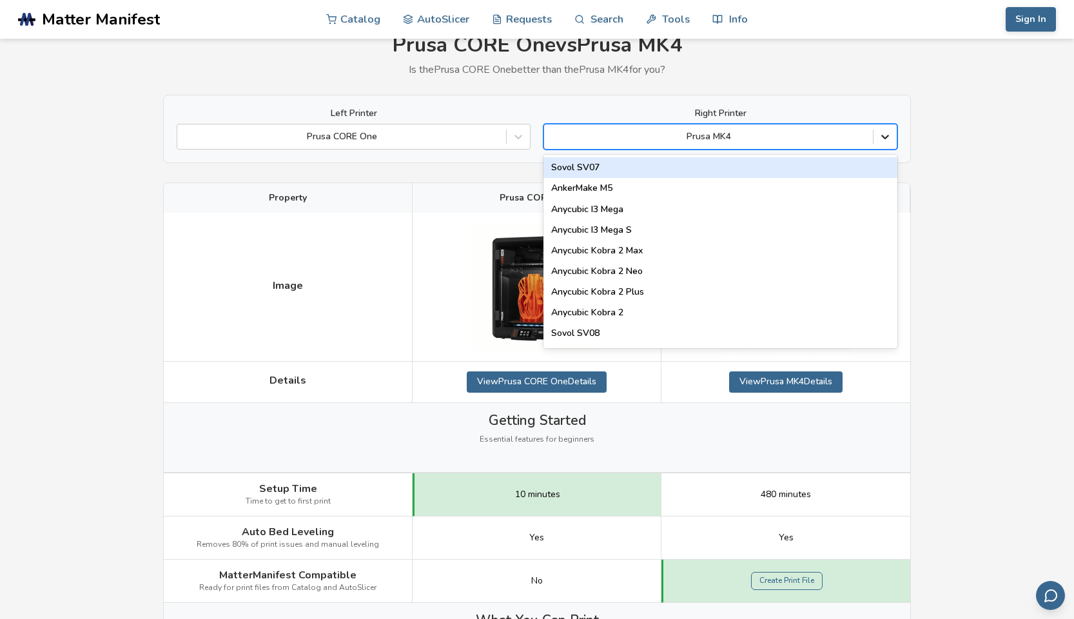
click at [886, 144] on div at bounding box center [885, 136] width 23 height 23
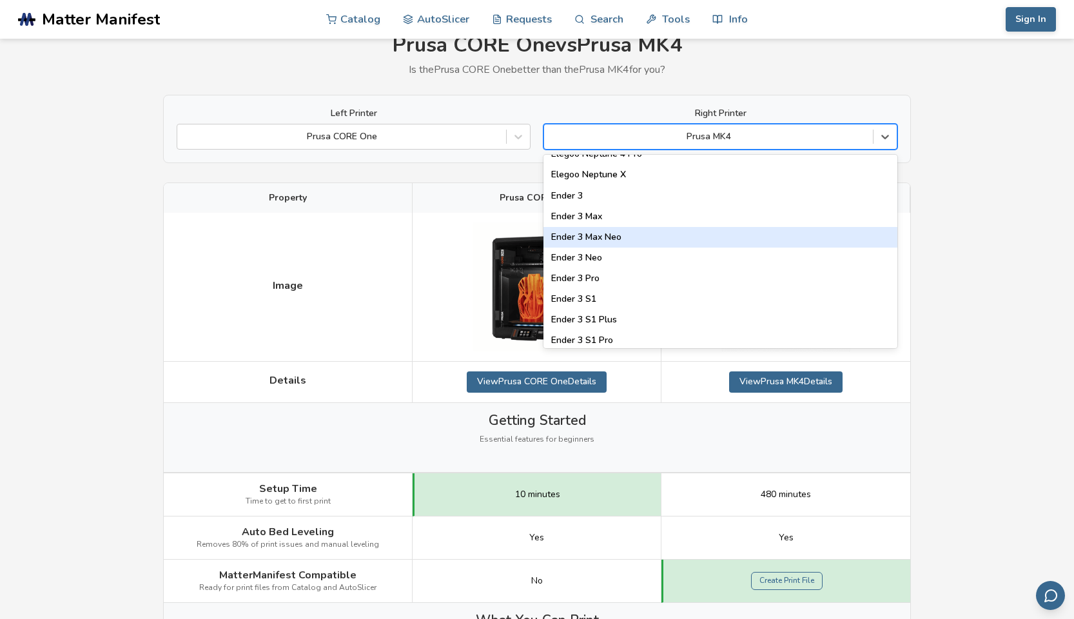
scroll to position [1108, 0]
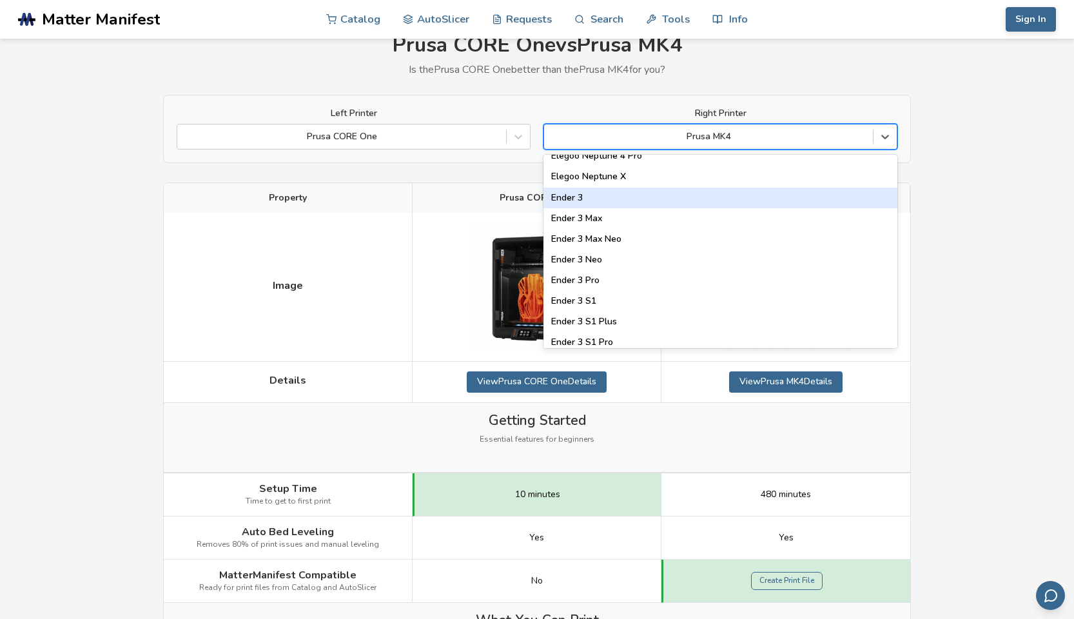
click at [697, 199] on div "Ender 3" at bounding box center [721, 198] width 354 height 21
